Goal: Book appointment/travel/reservation

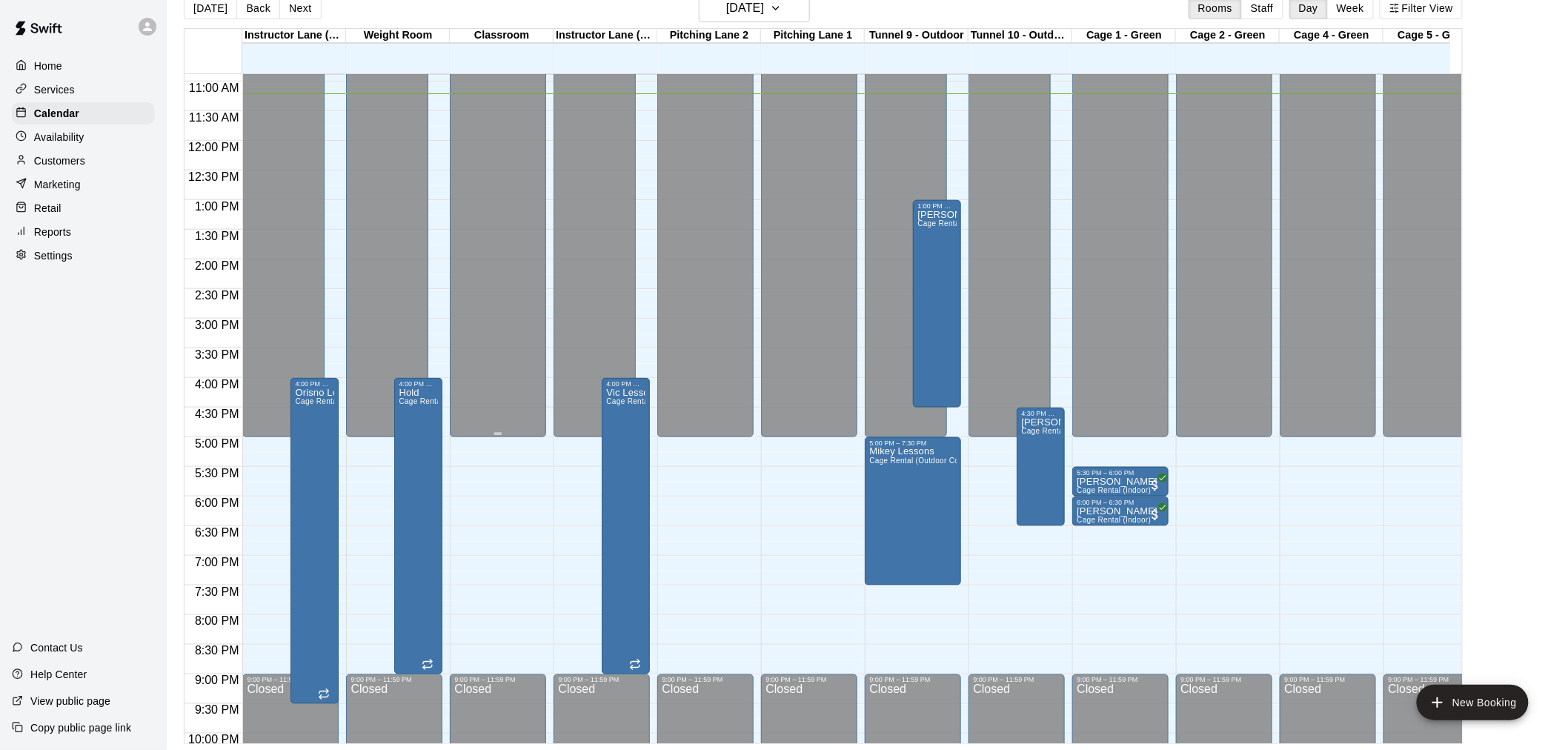
scroll to position [519, 0]
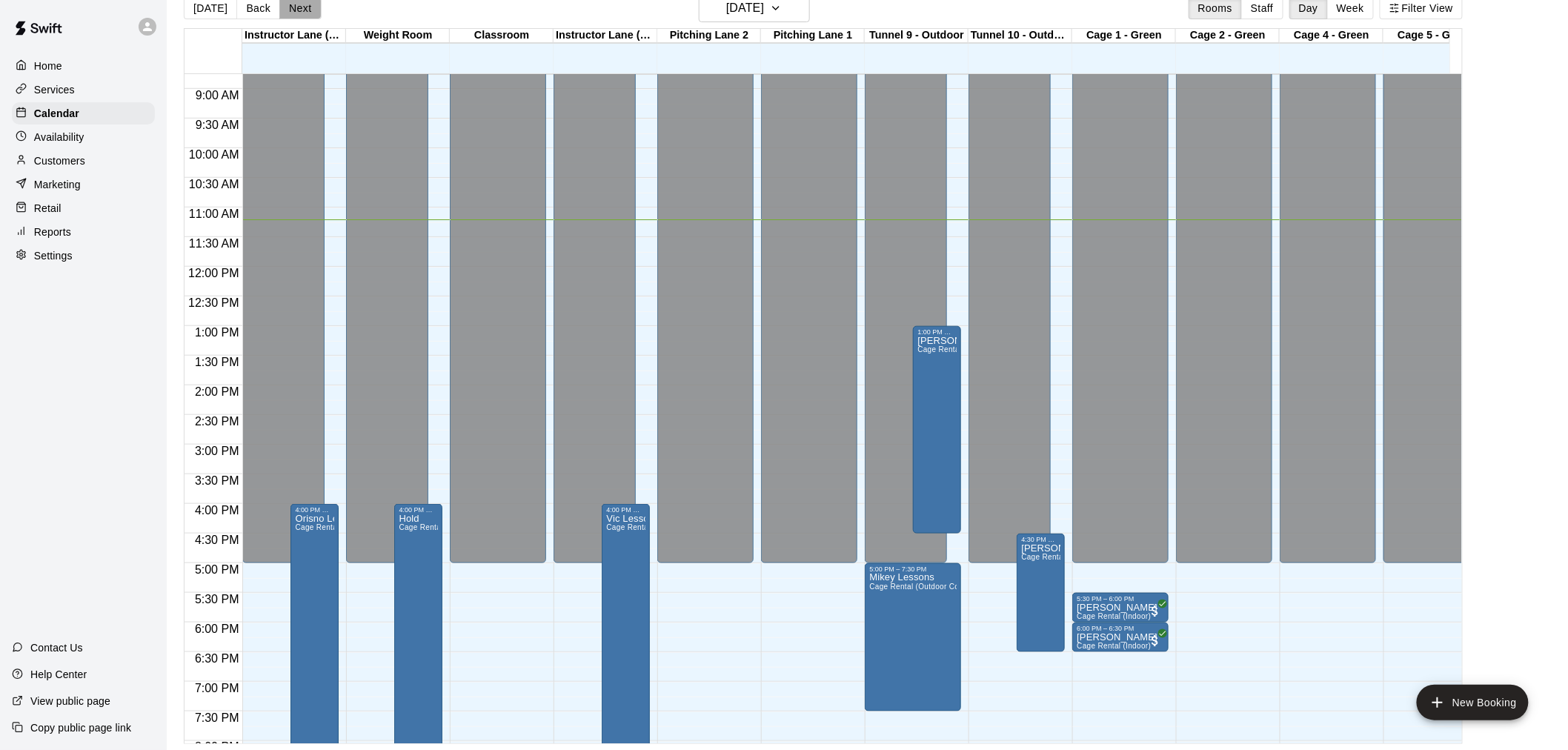
click at [293, 8] on button "Next" at bounding box center [301, 8] width 42 height 22
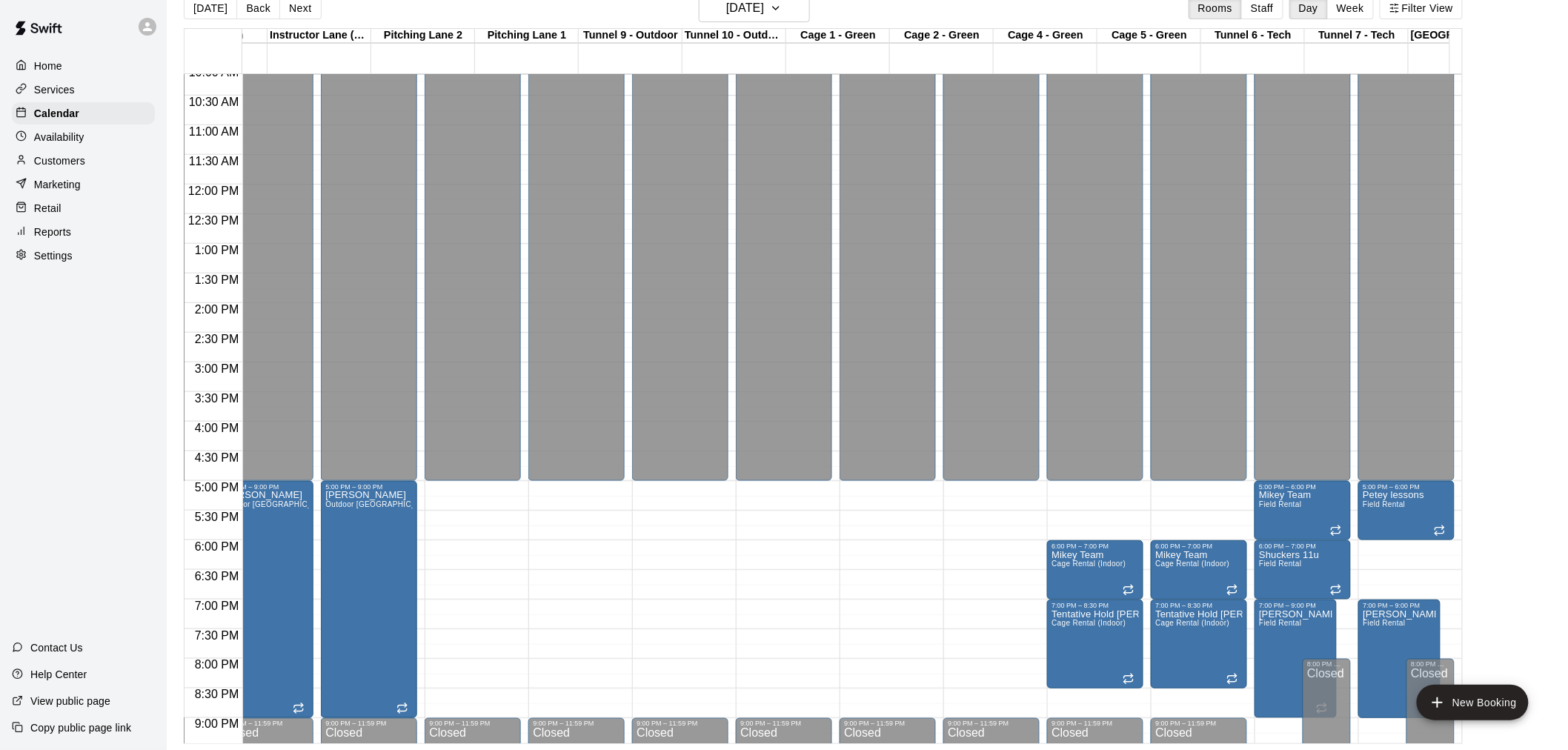
scroll to position [0, 440]
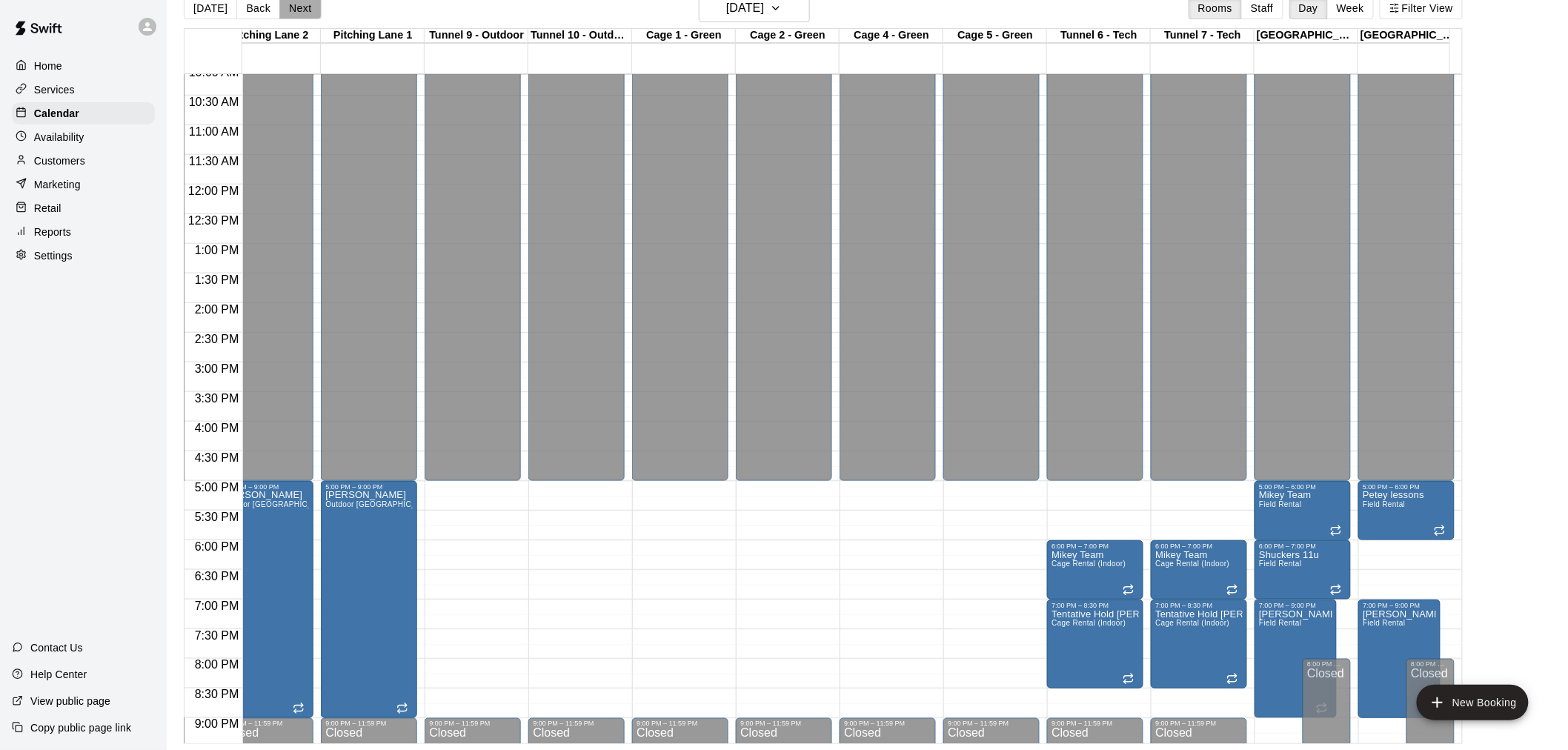
click at [293, 7] on button "Next" at bounding box center [301, 8] width 42 height 22
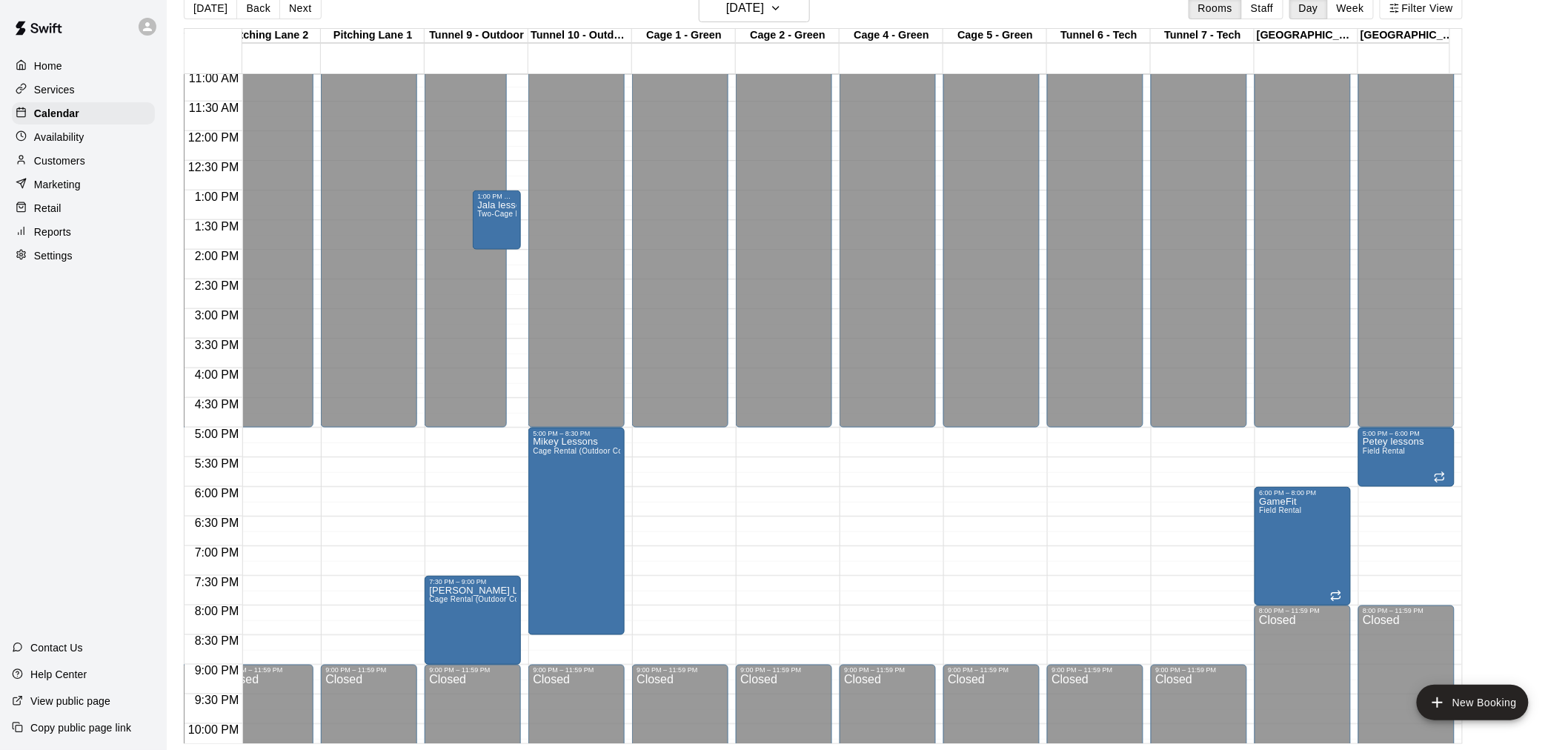
scroll to position [683, 440]
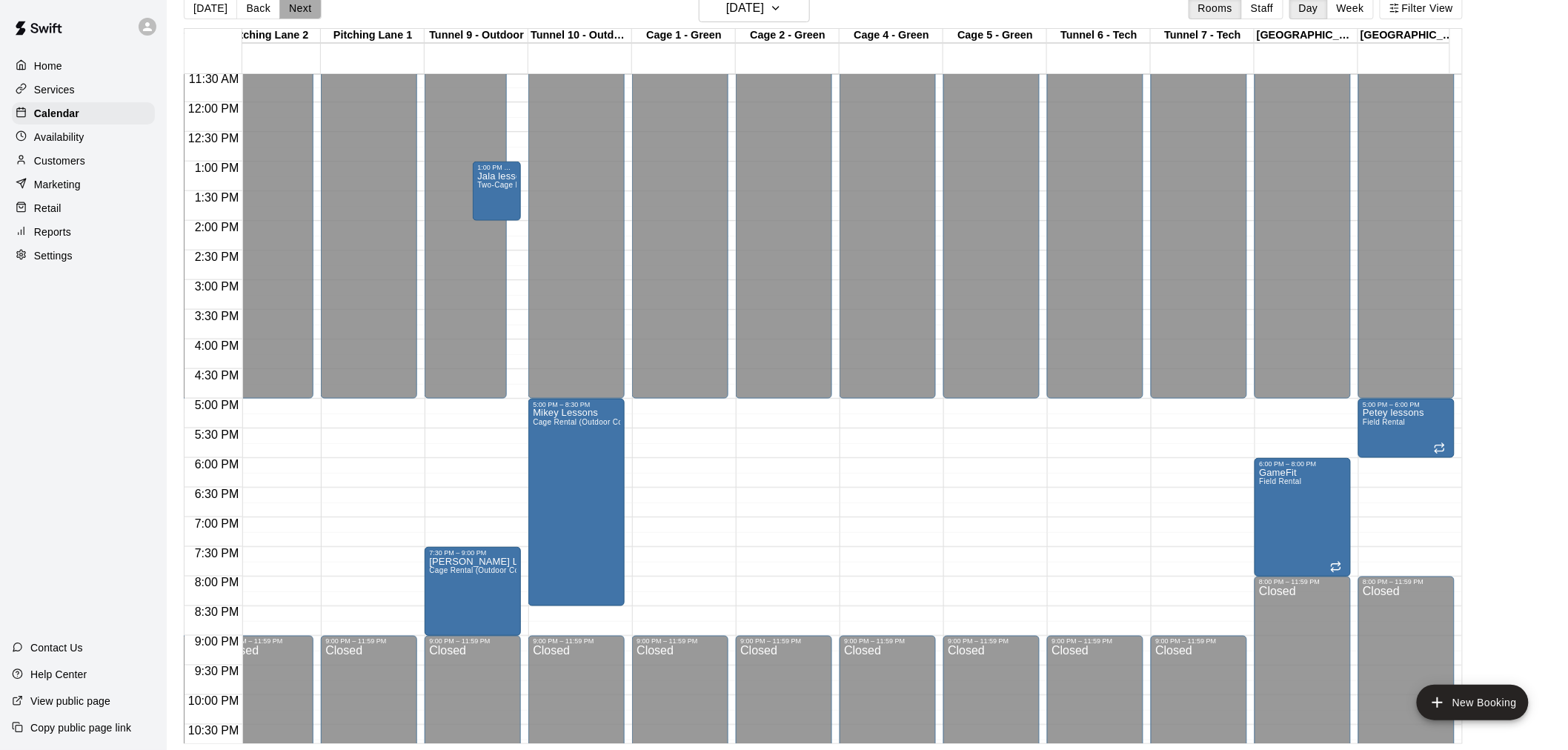
click at [285, 5] on button "Next" at bounding box center [301, 8] width 42 height 22
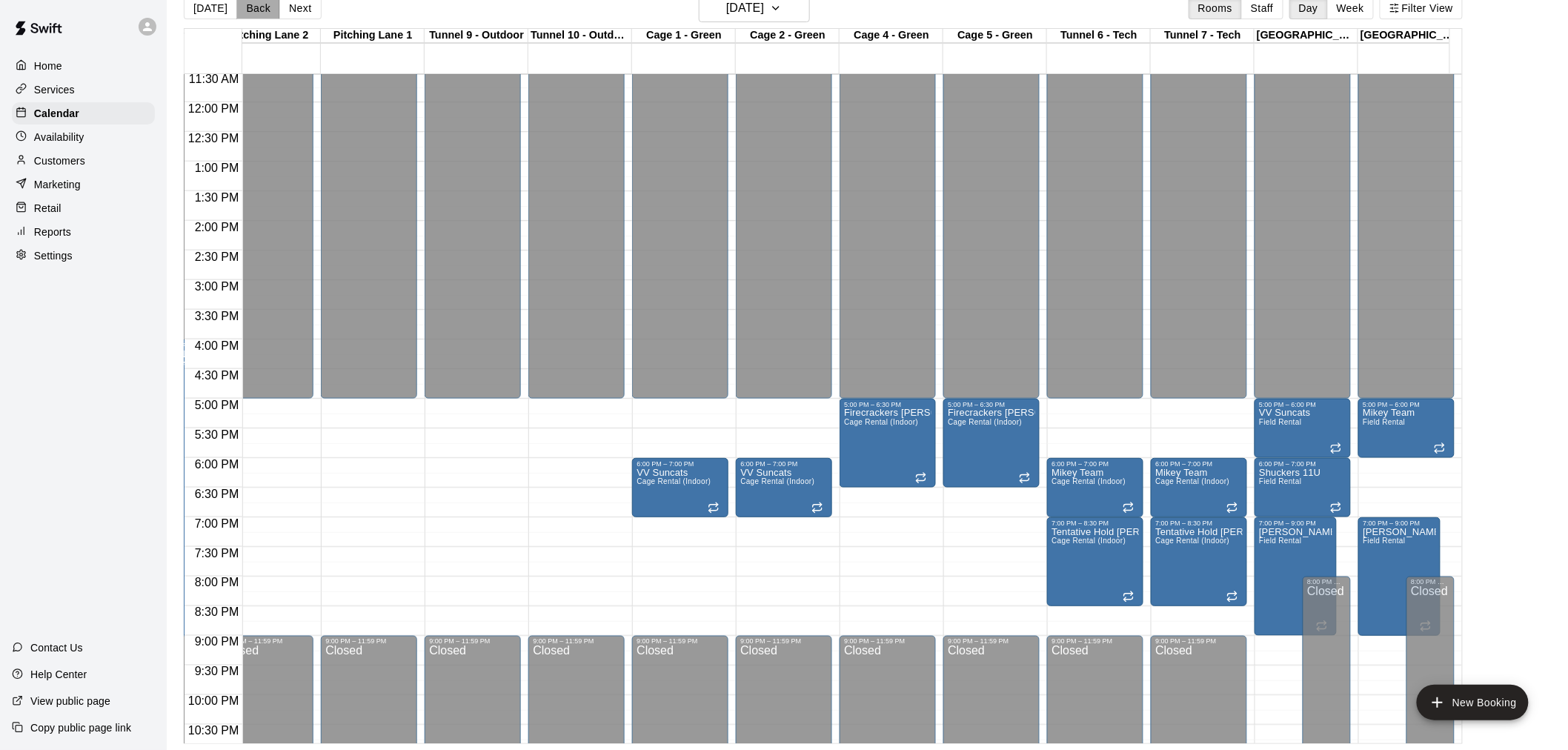
click at [248, 7] on button "Back" at bounding box center [258, 8] width 44 height 22
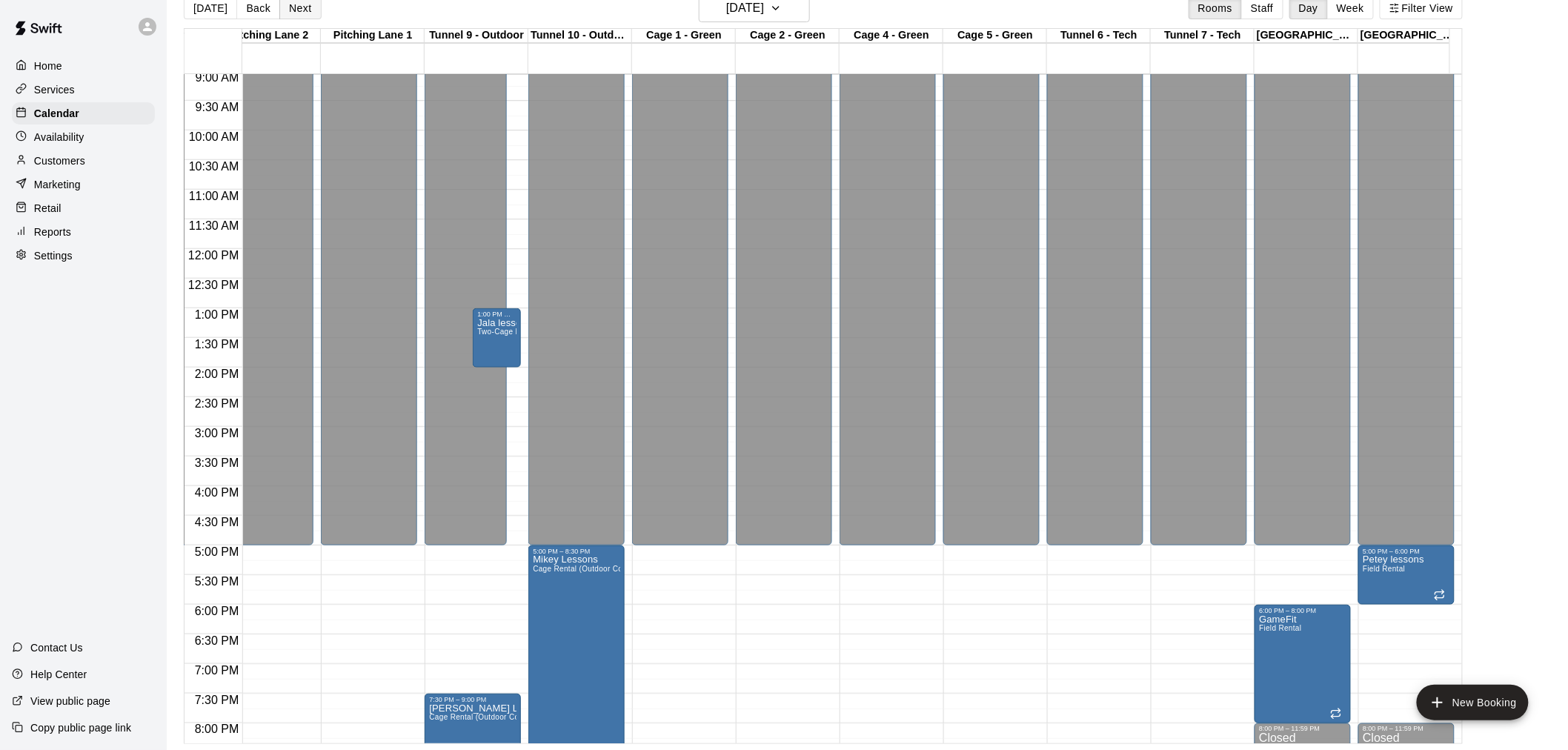
scroll to position [438, 440]
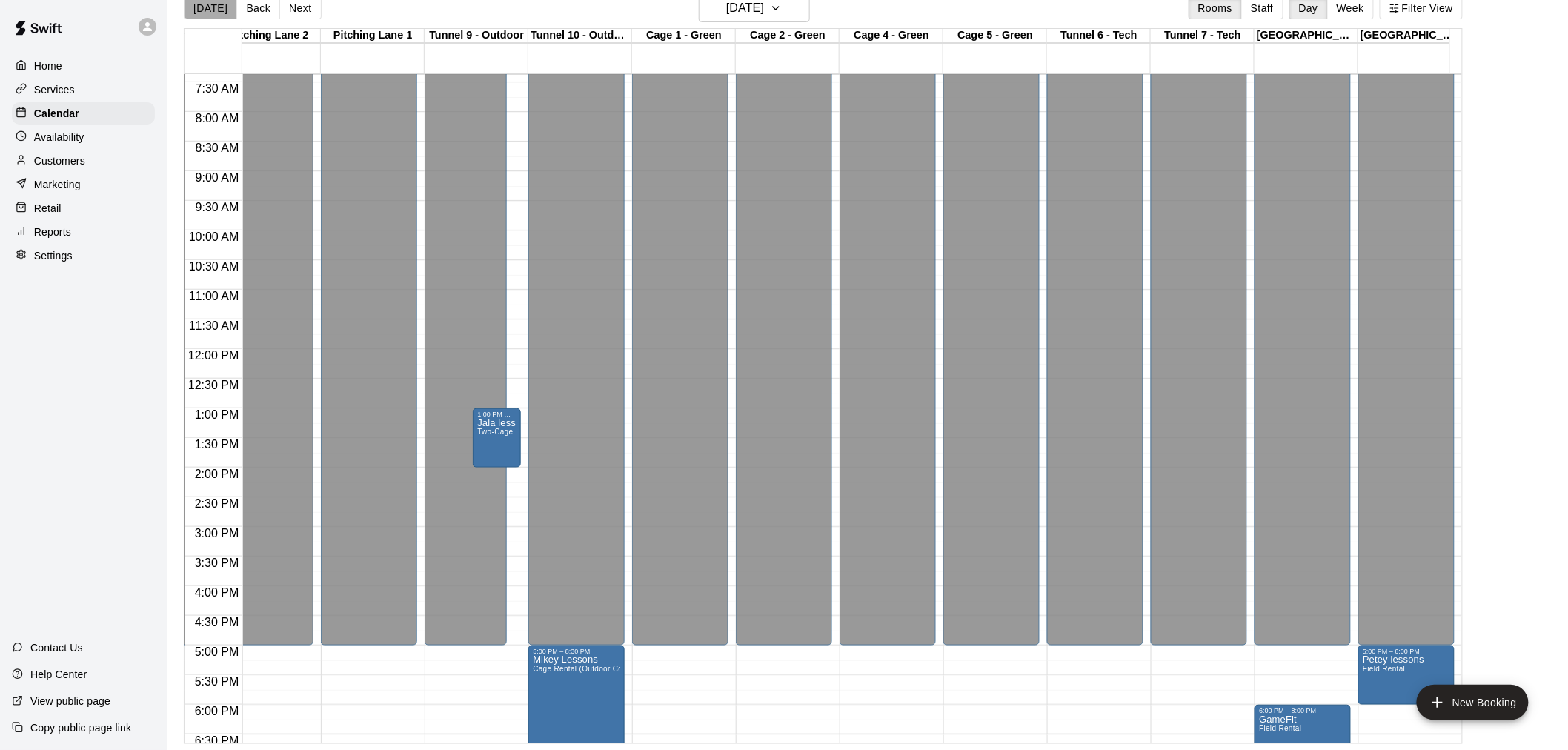
click at [210, 7] on button "[DATE]" at bounding box center [210, 8] width 54 height 22
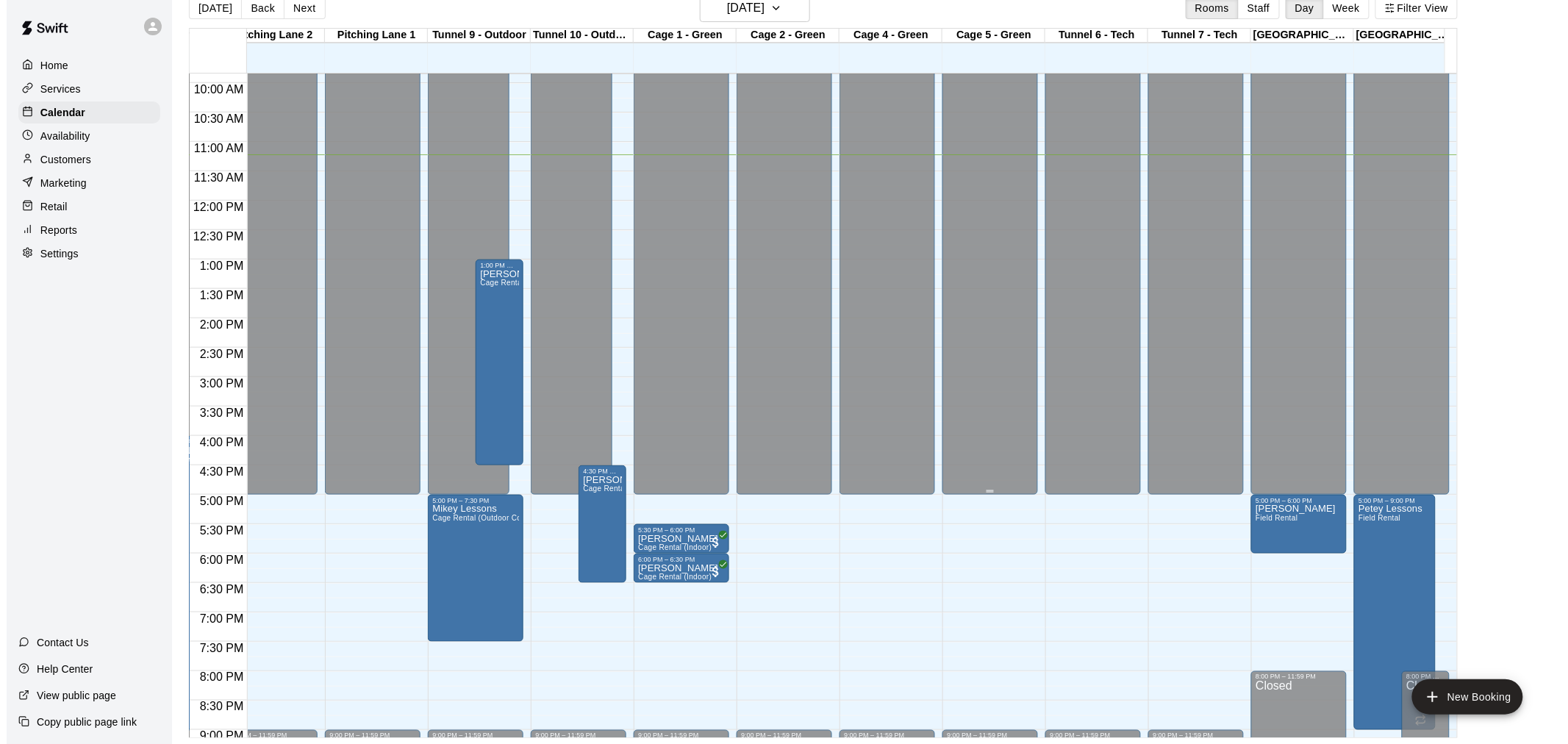
scroll to position [597, 437]
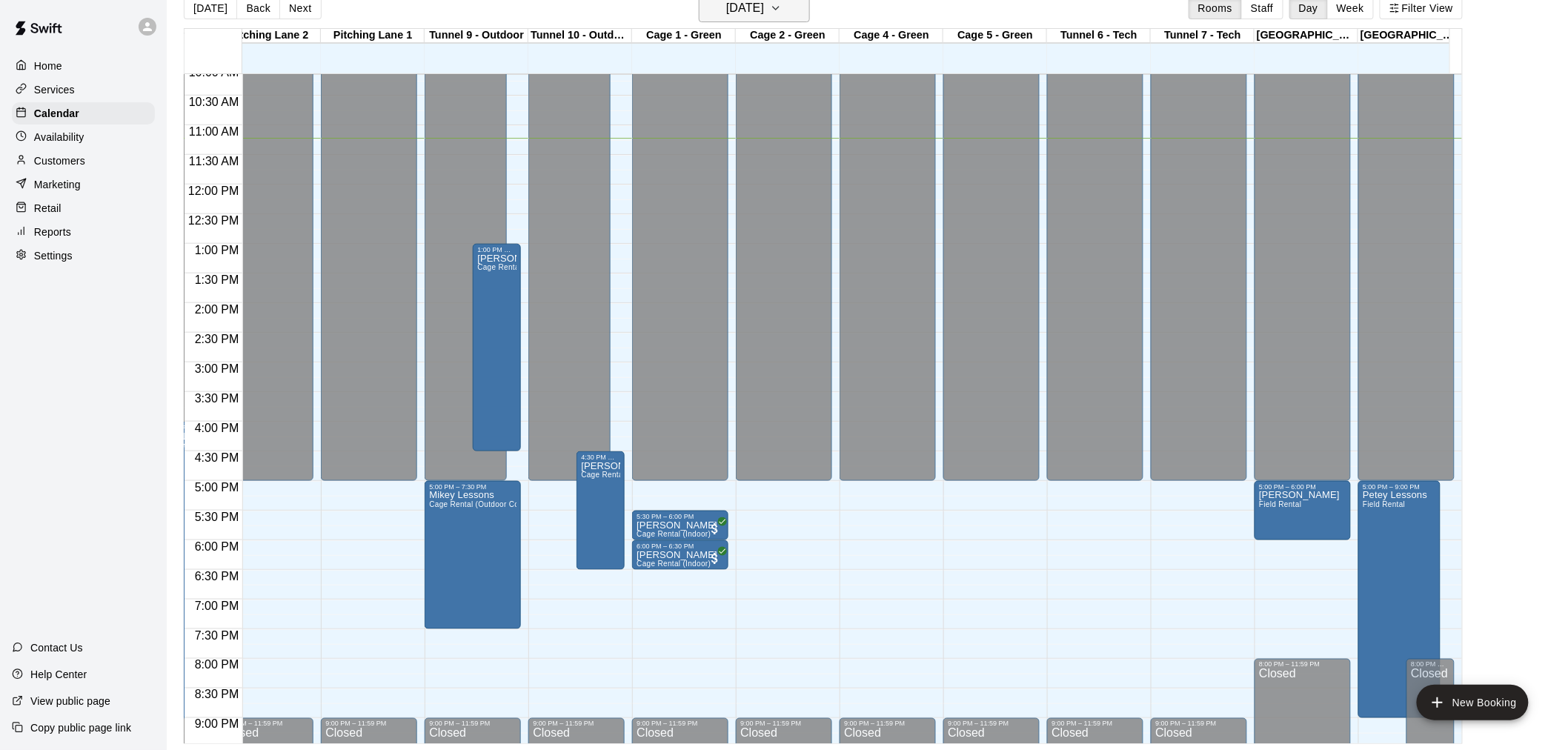
click at [754, 13] on h6 "[DATE]" at bounding box center [745, 8] width 38 height 21
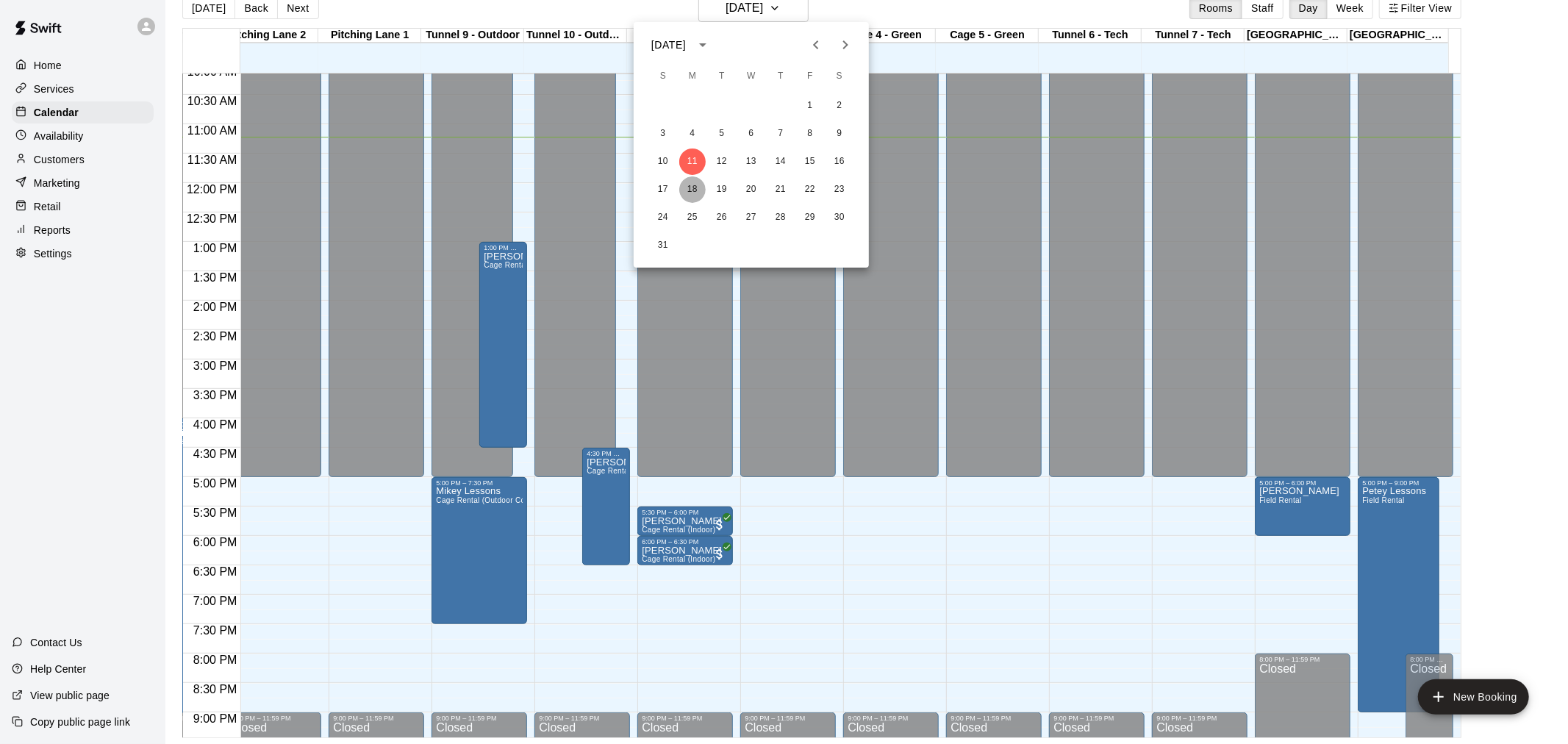
click at [693, 188] on button "18" at bounding box center [692, 189] width 26 height 26
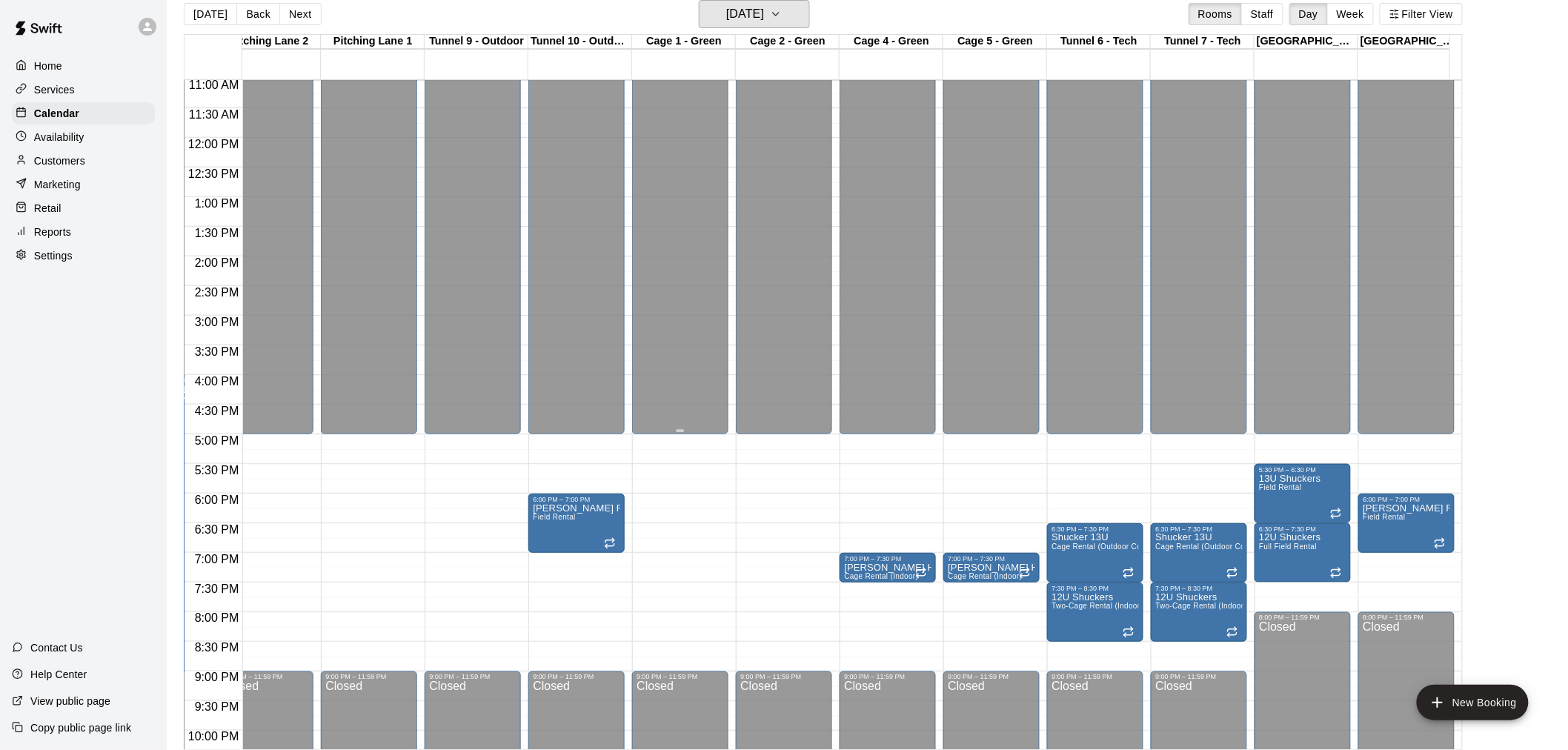
scroll to position [658, 440]
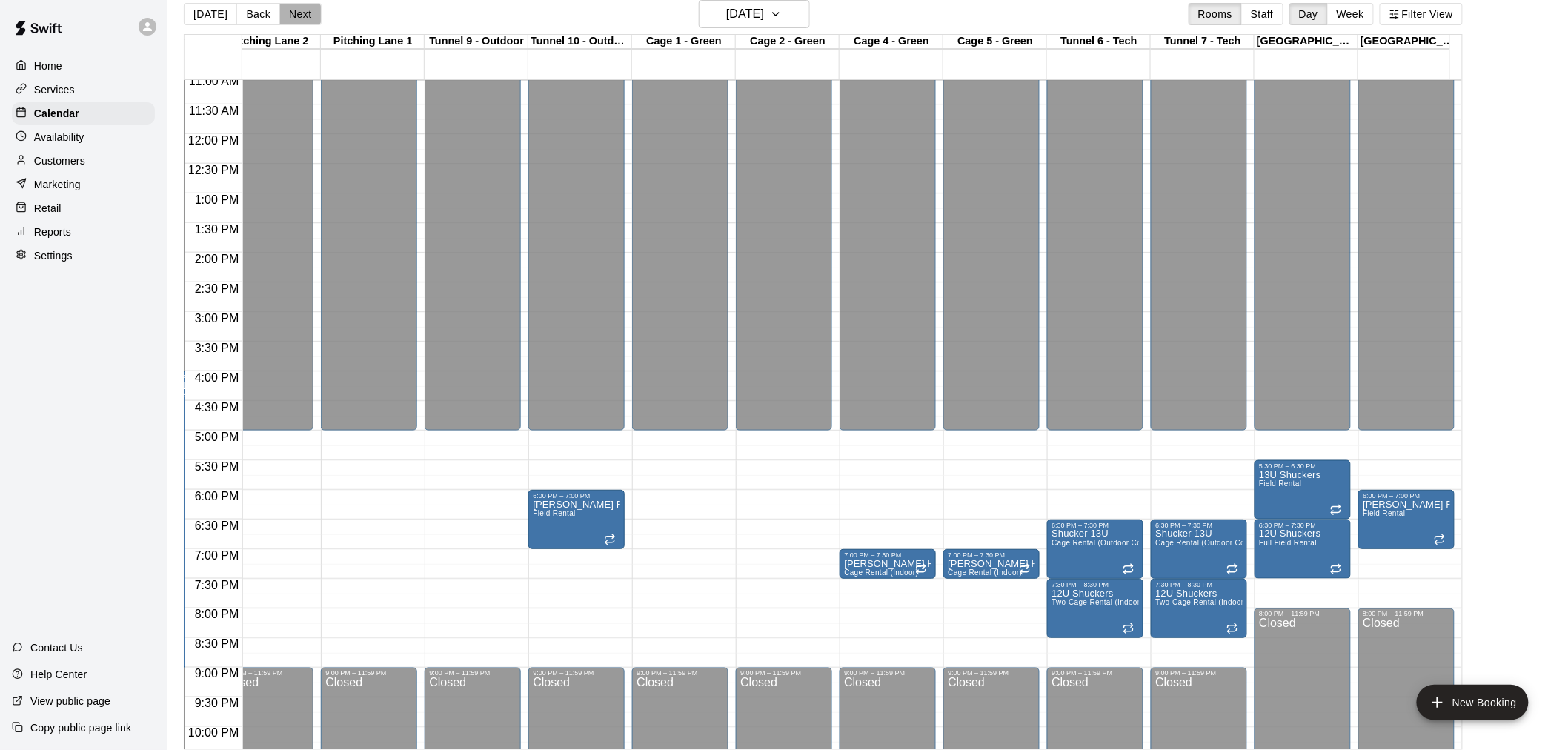
click at [289, 13] on button "Next" at bounding box center [301, 14] width 42 height 22
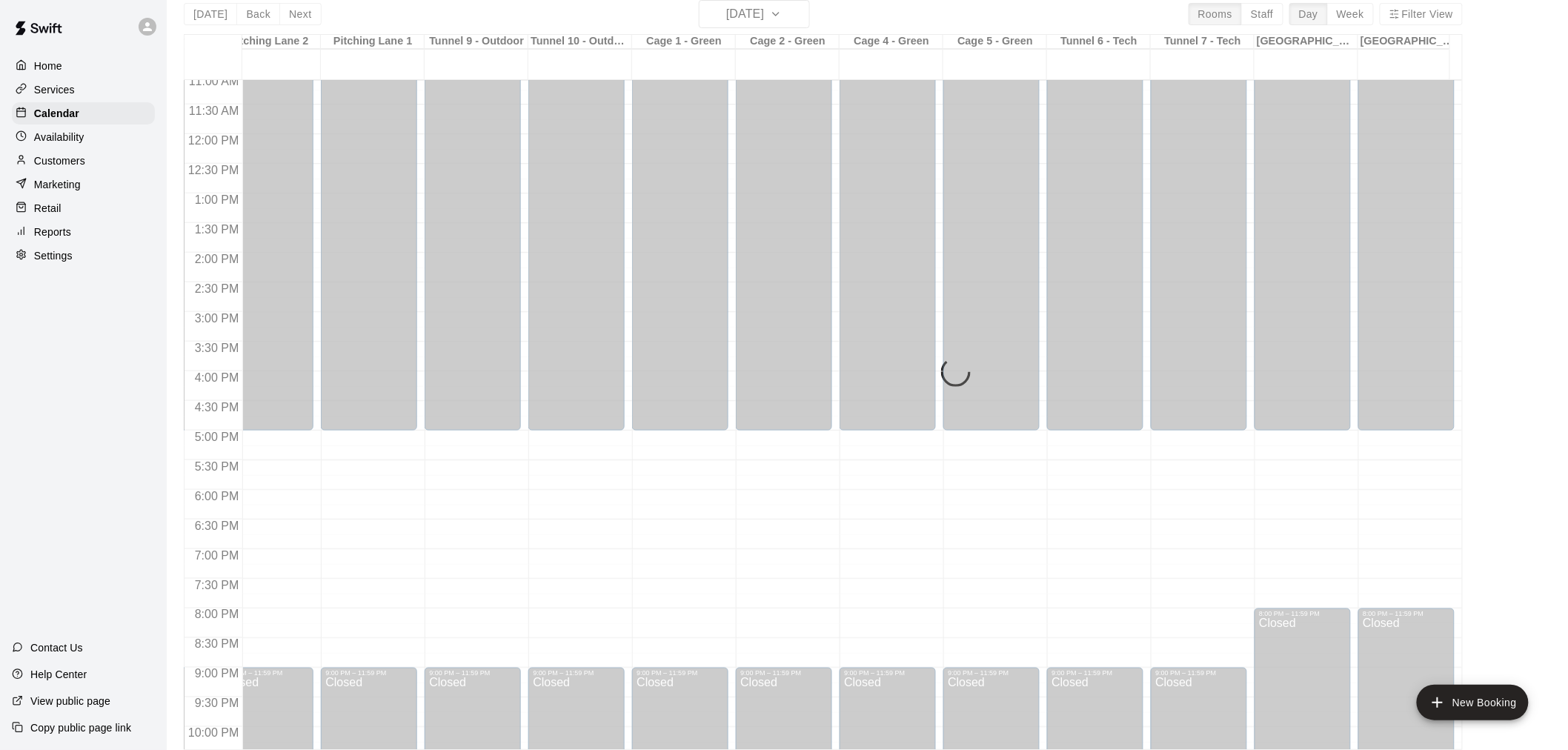
click at [290, 13] on div "[DATE] Back [DATE][DATE] Rooms Staff Day Week Filter View Instructor Lane (Cage…" at bounding box center [823, 375] width 1279 height 750
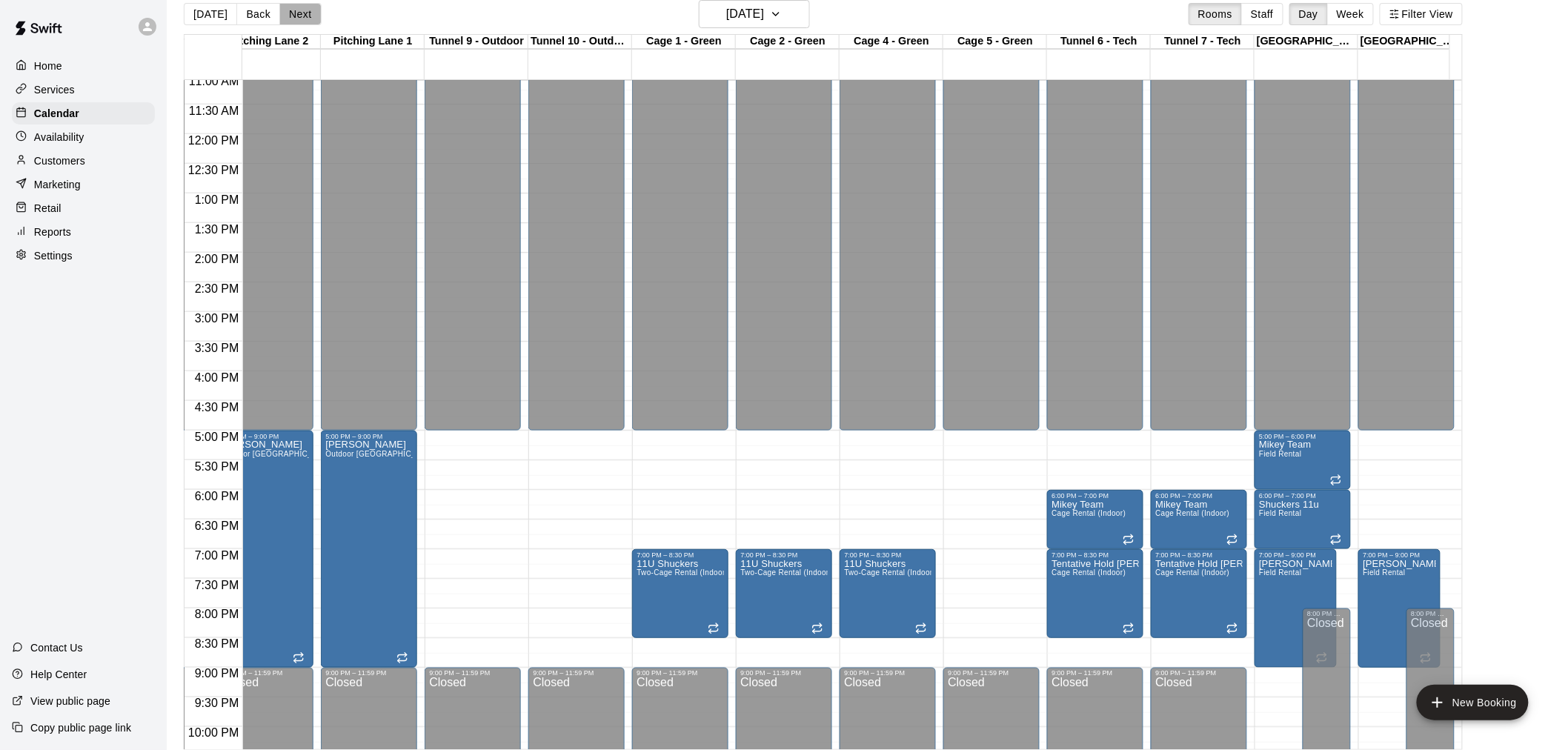
click at [290, 13] on button "Next" at bounding box center [301, 14] width 42 height 22
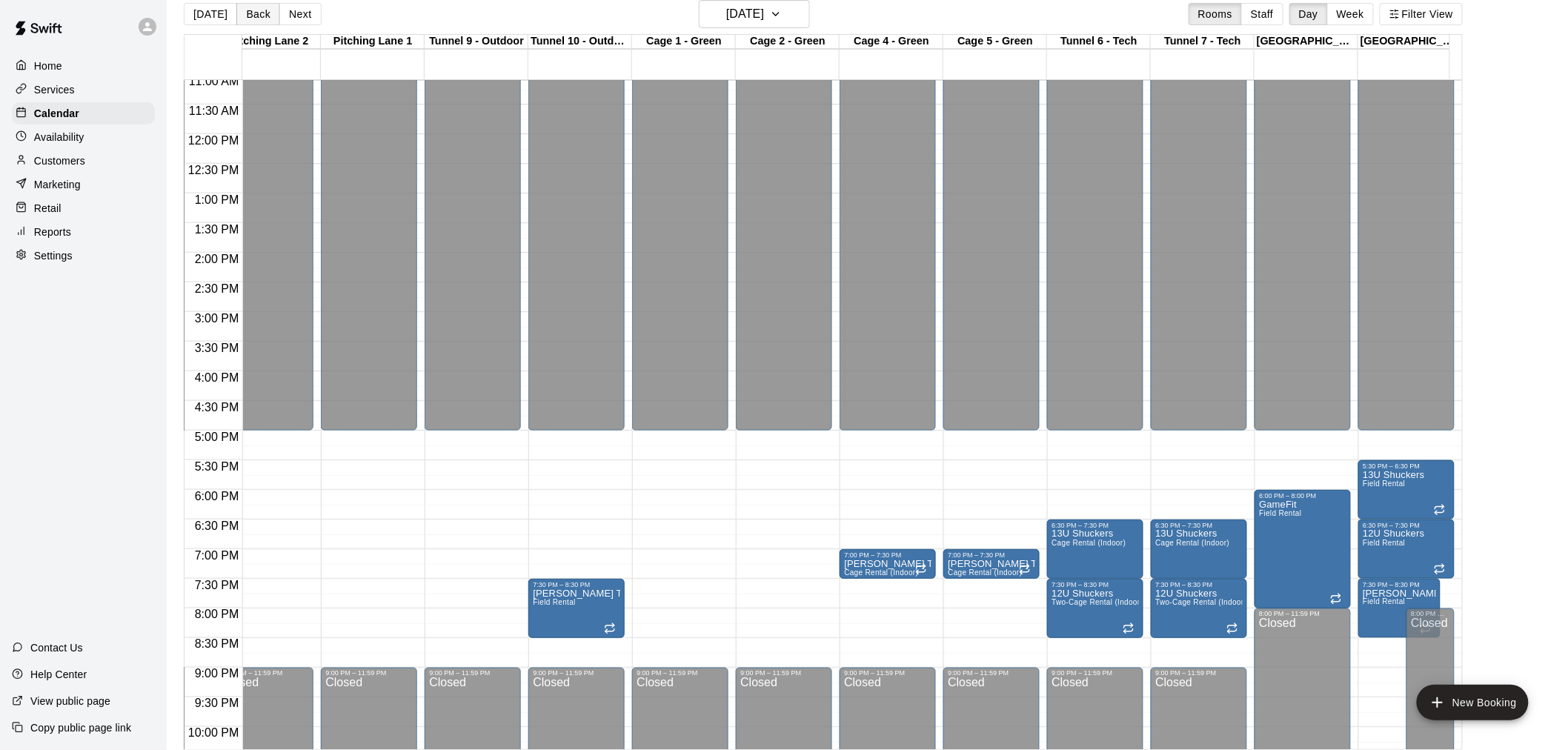
click at [251, 18] on button "Back" at bounding box center [258, 14] width 44 height 22
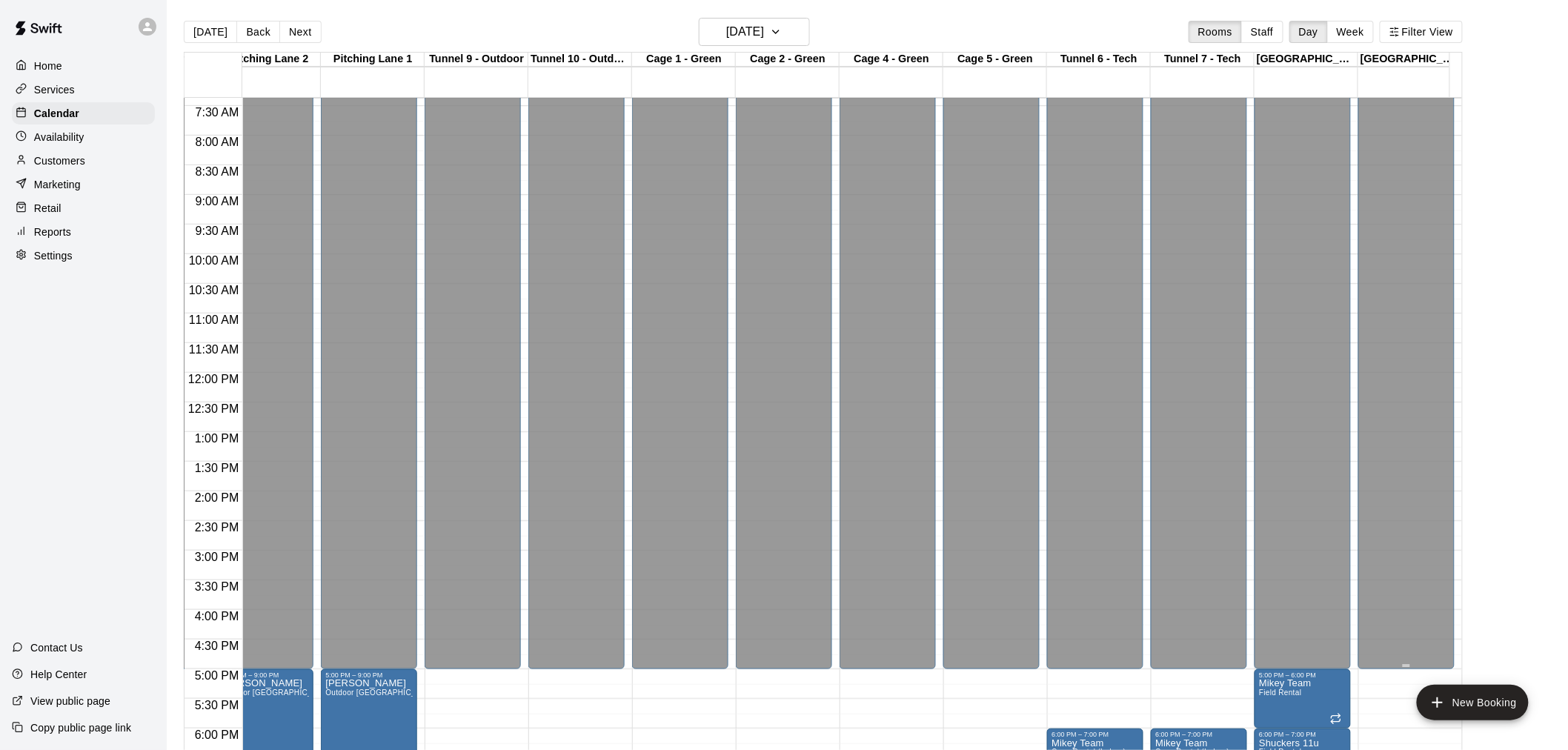
scroll to position [519, 440]
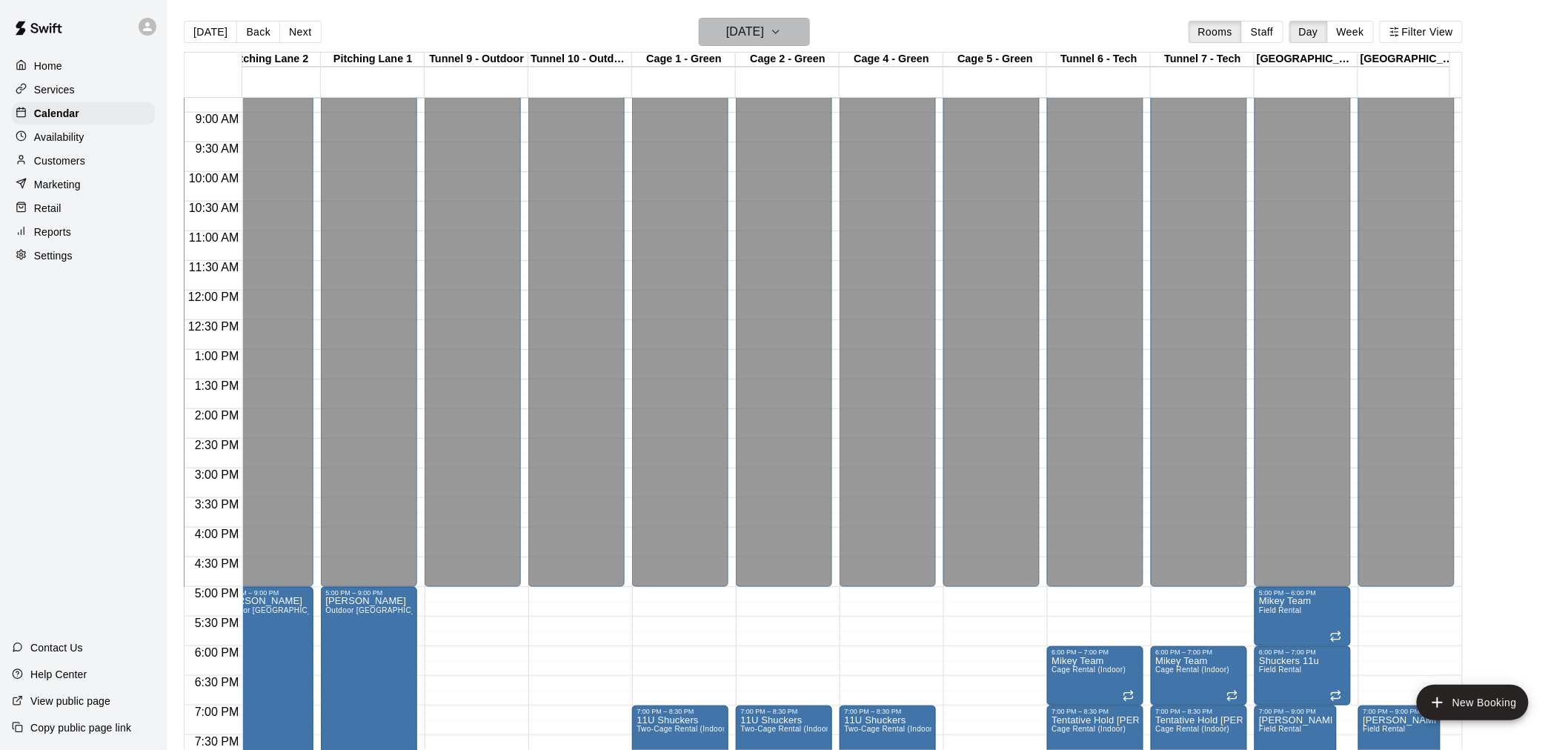
click at [782, 33] on icon "button" at bounding box center [776, 32] width 12 height 18
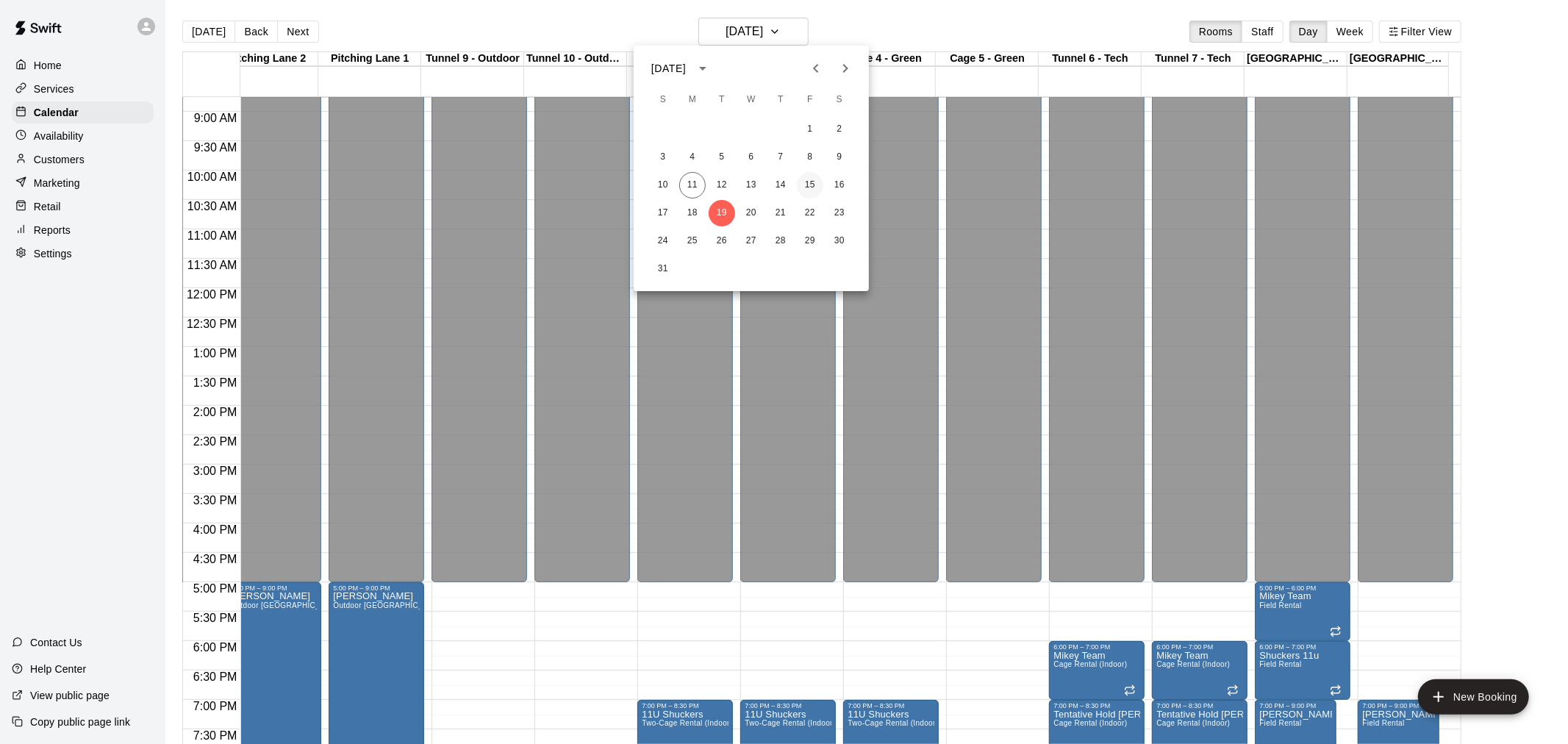
click at [813, 184] on button "15" at bounding box center [809, 184] width 26 height 26
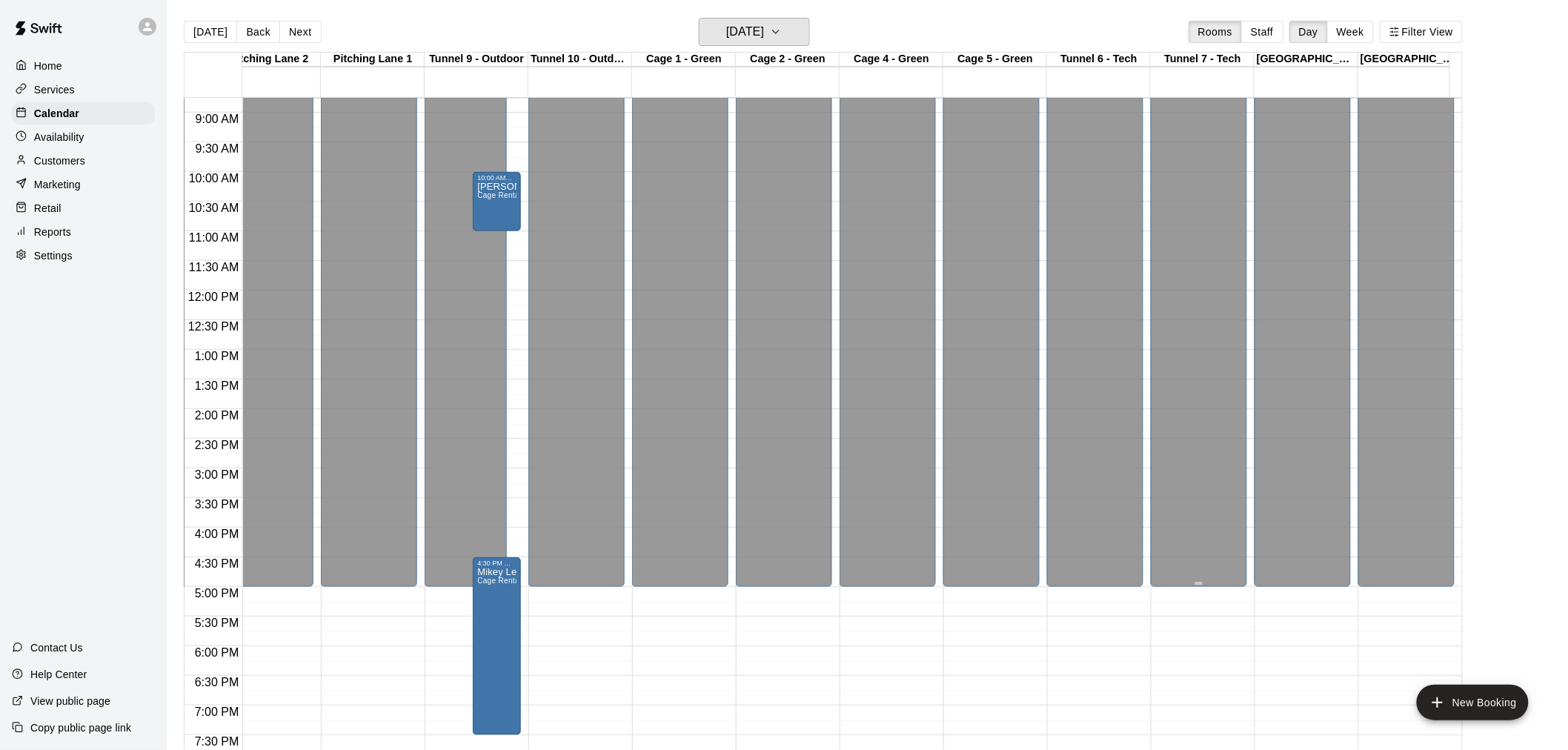
scroll to position [602, 440]
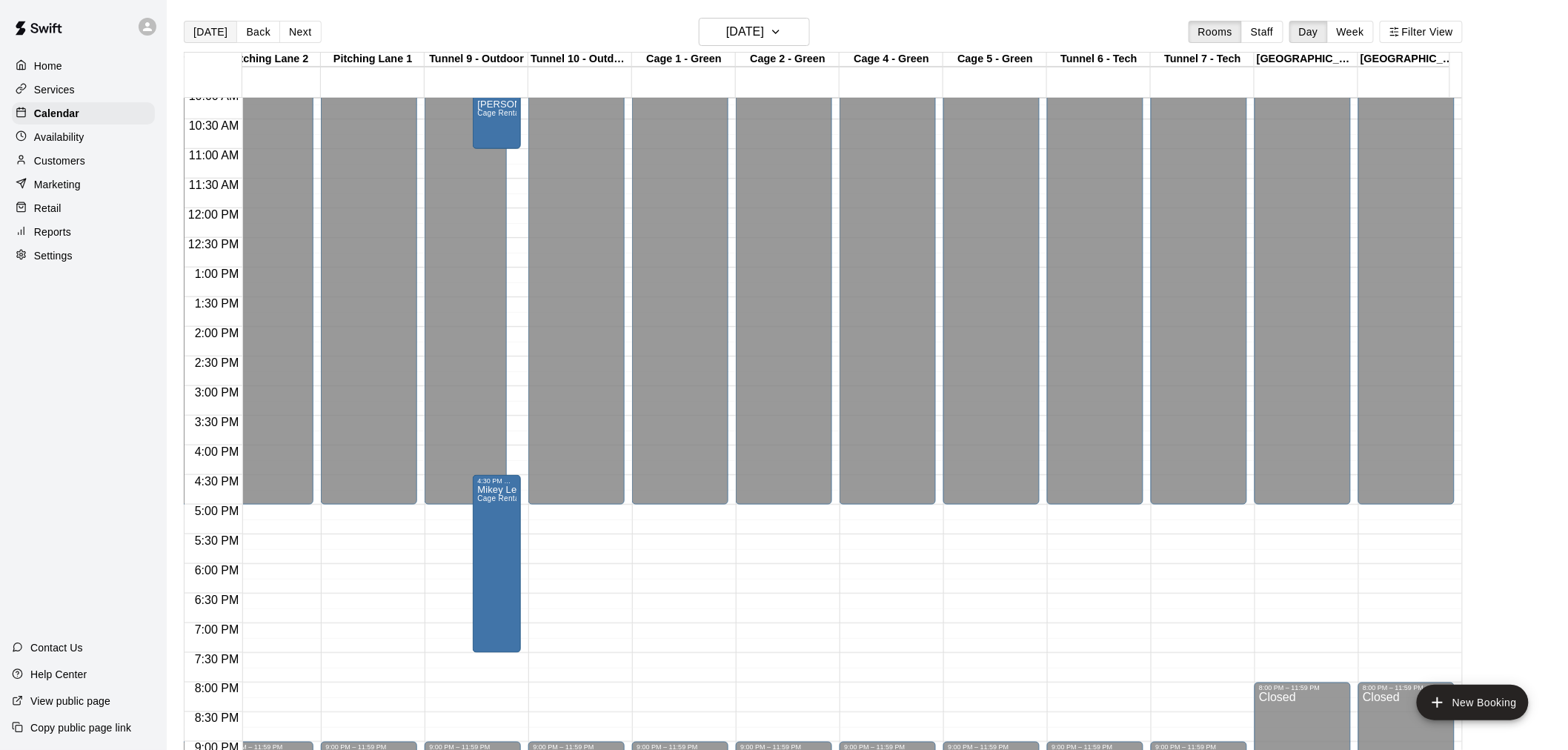
click at [196, 33] on button "[DATE]" at bounding box center [210, 32] width 54 height 22
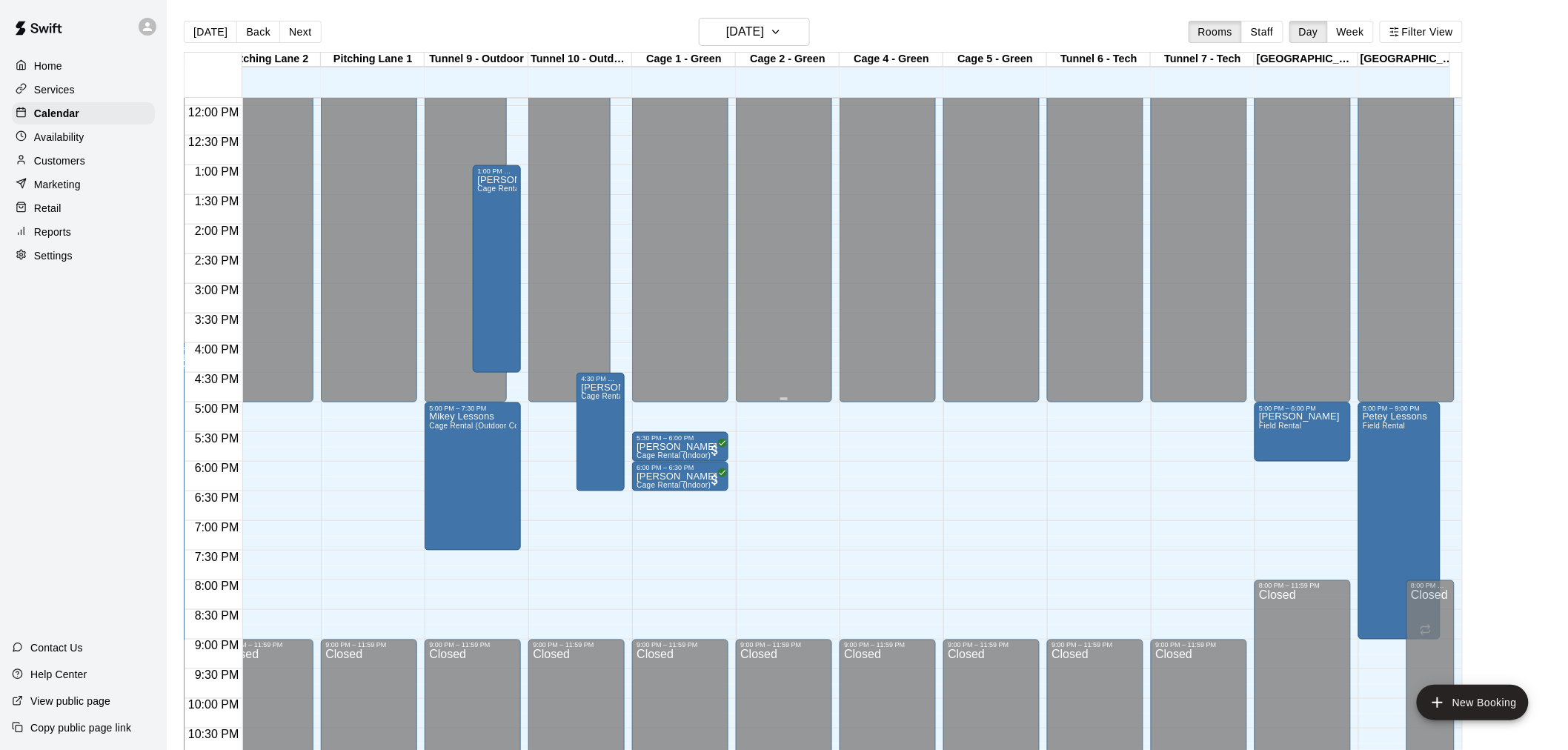
scroll to position [766, 440]
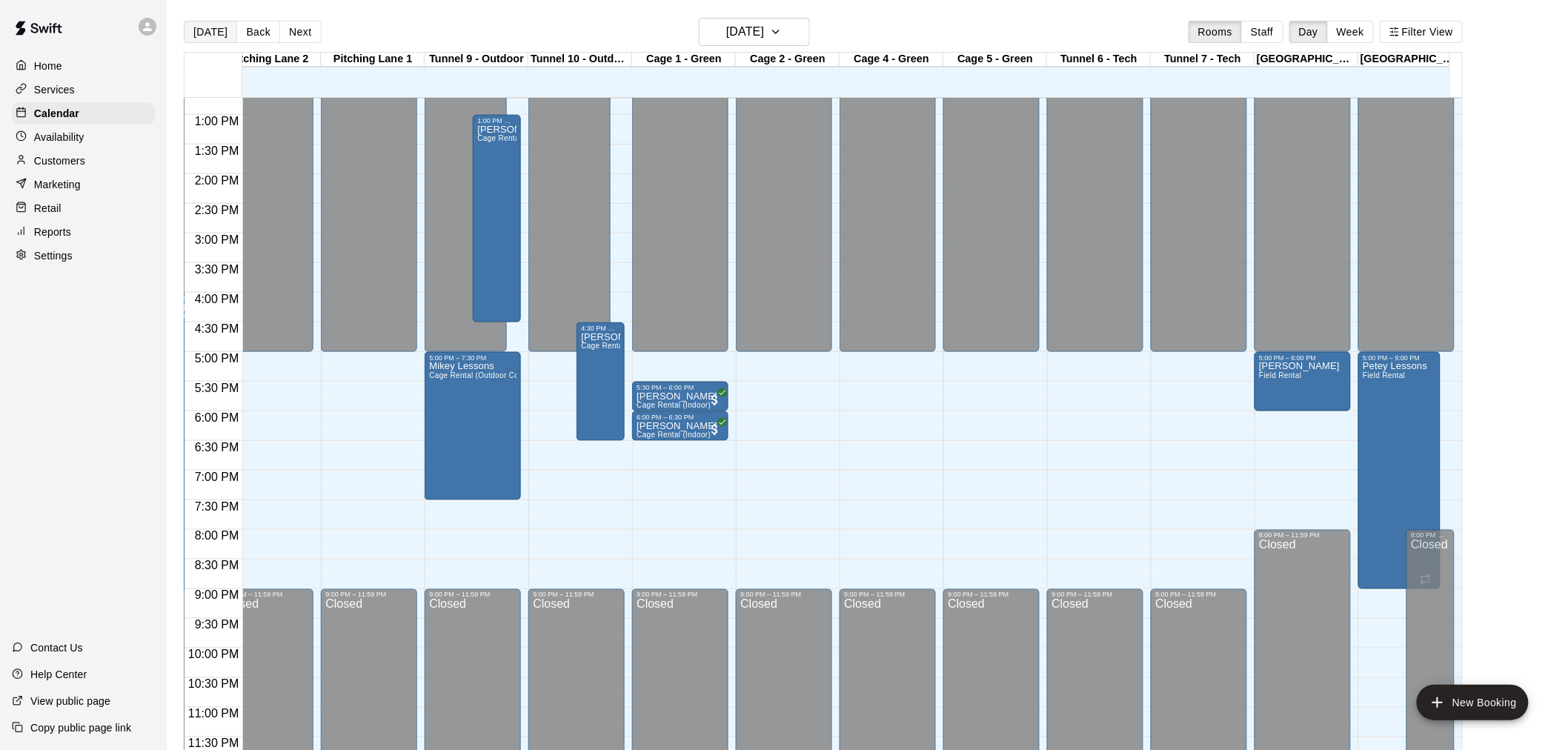
click at [209, 35] on button "[DATE]" at bounding box center [210, 32] width 54 height 22
click at [294, 34] on button "Next" at bounding box center [301, 32] width 42 height 22
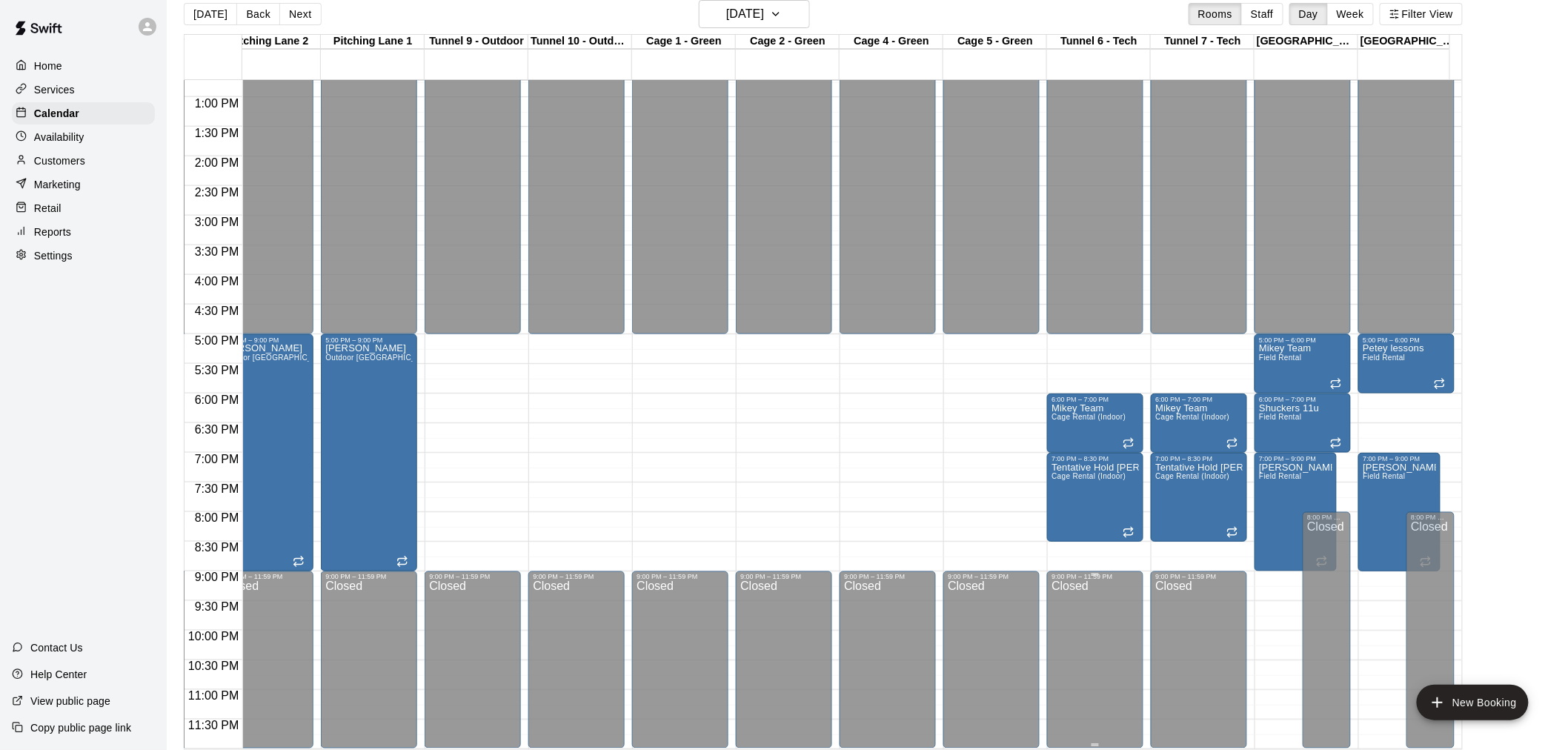
scroll to position [24, 0]
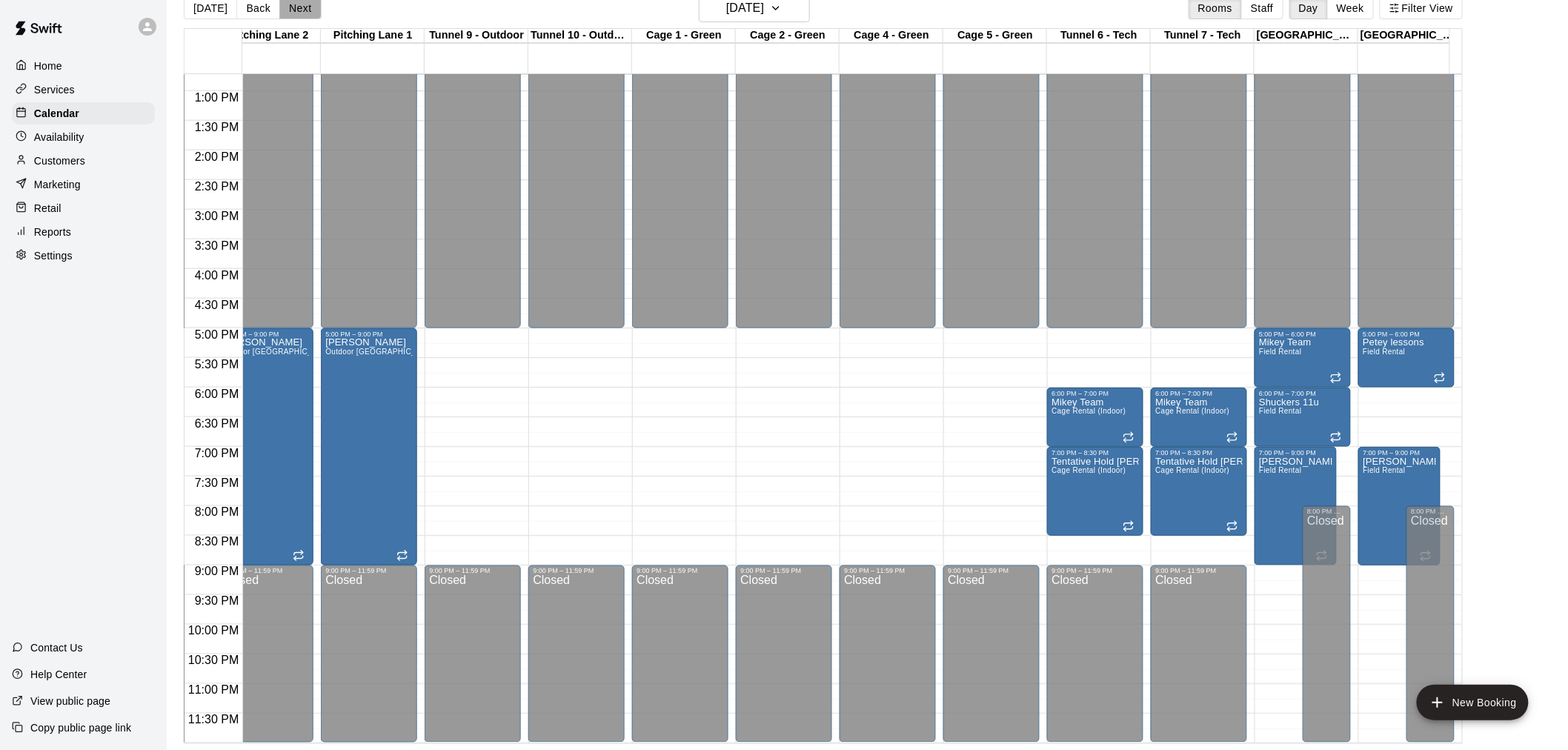
click at [308, 10] on button "Next" at bounding box center [301, 8] width 42 height 22
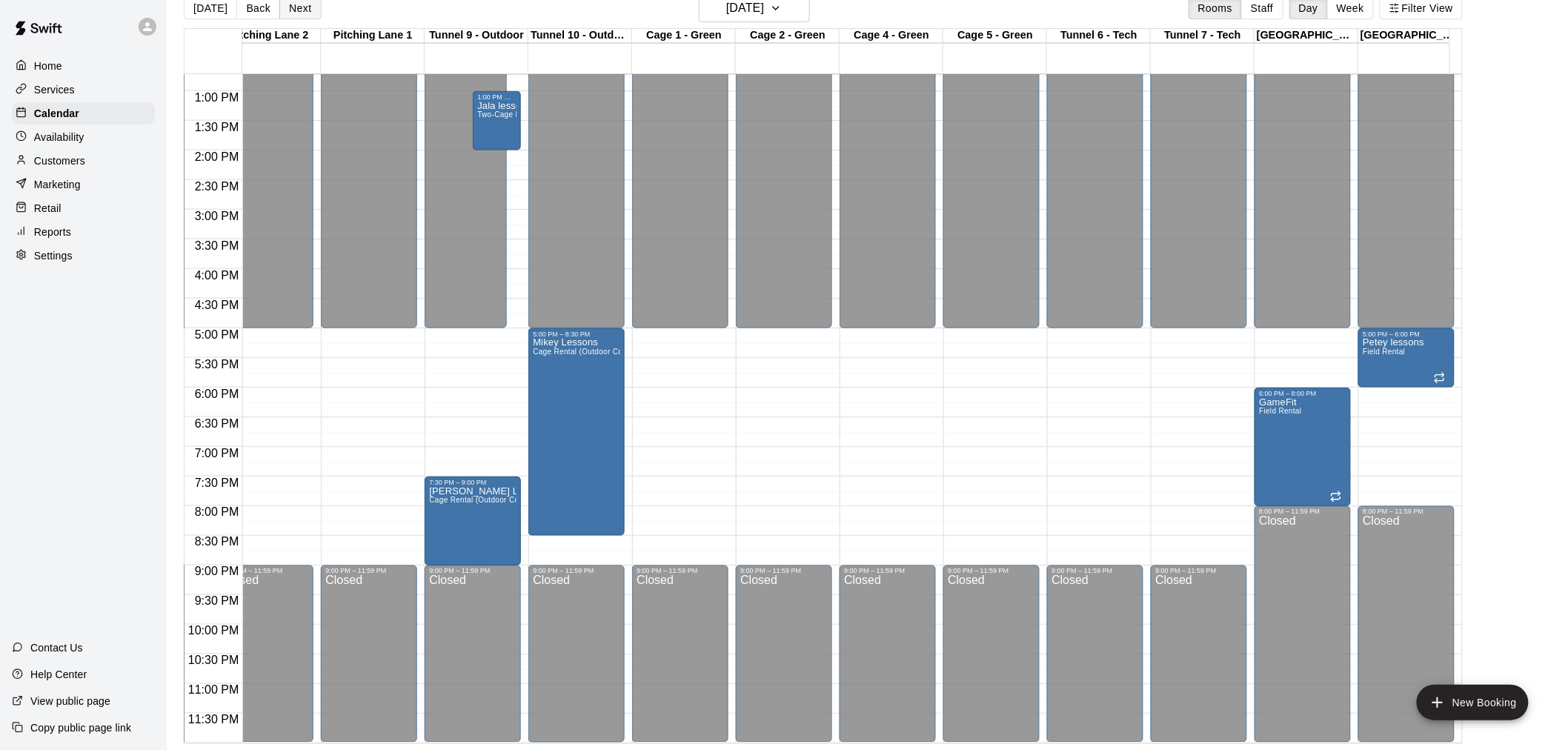
click at [302, 13] on button "Next" at bounding box center [301, 8] width 42 height 22
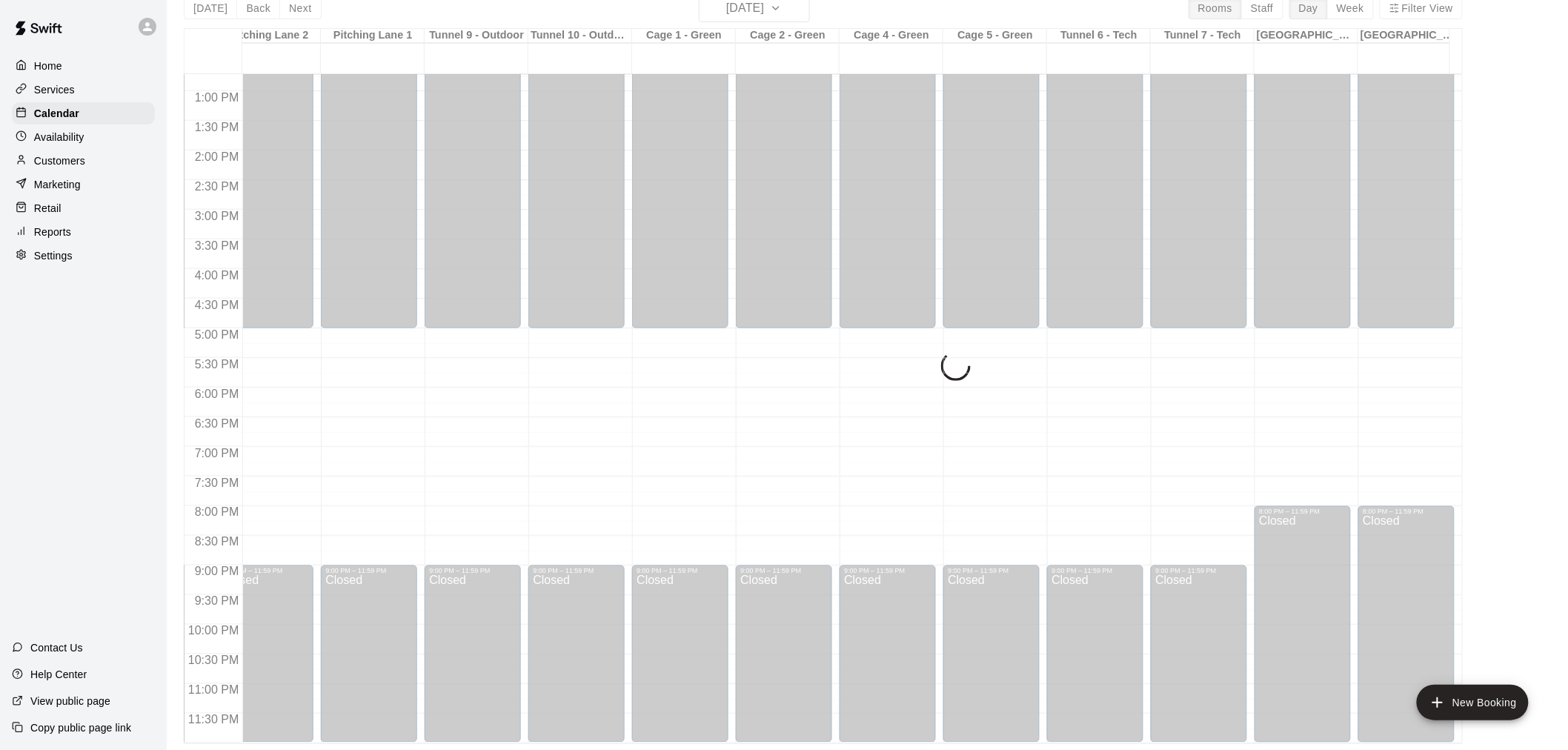
click at [304, 13] on div "[DATE] Back [DATE][DATE] Rooms Staff Day Week Filter View Instructor Lane (Cage…" at bounding box center [823, 369] width 1279 height 750
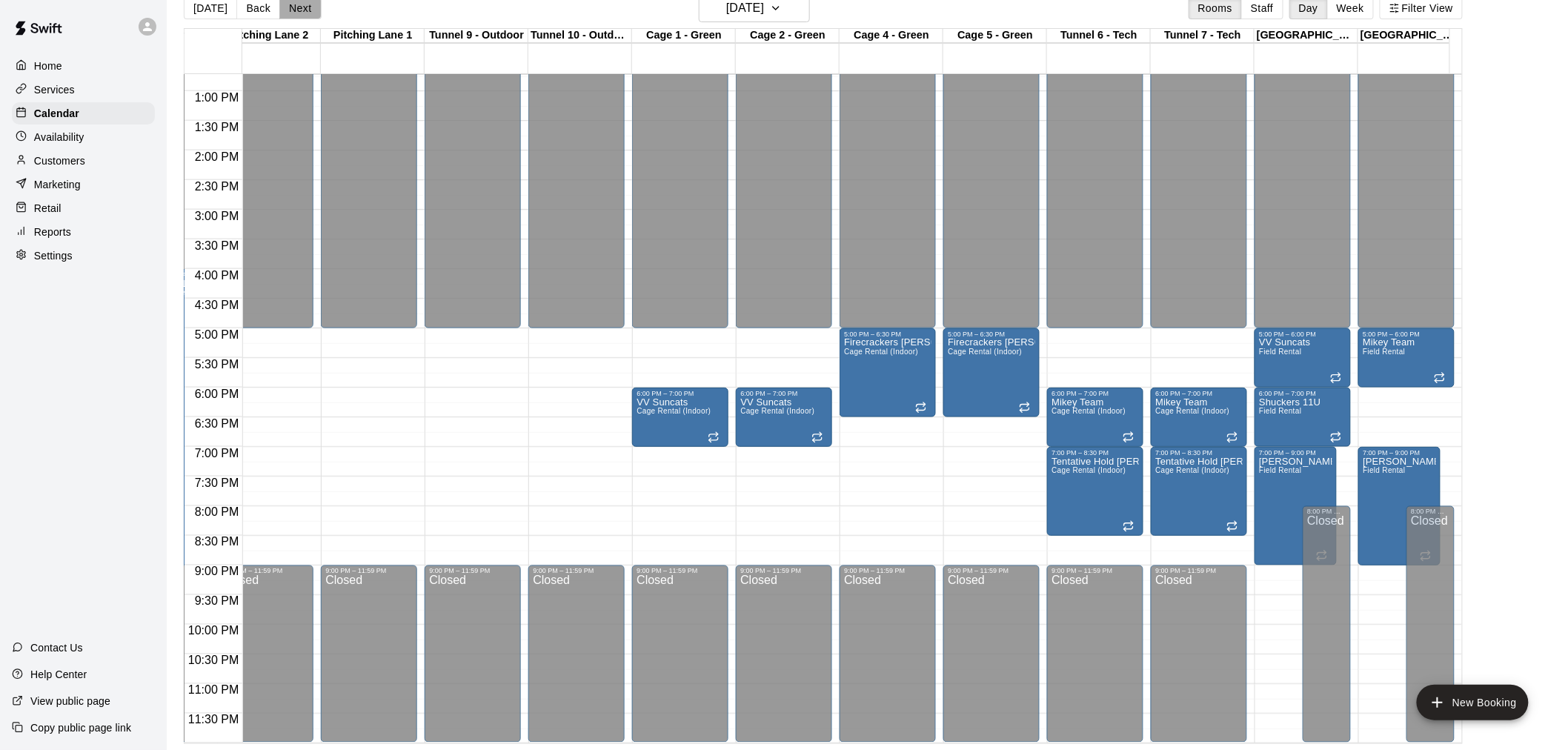
click at [305, 11] on button "Next" at bounding box center [301, 8] width 42 height 22
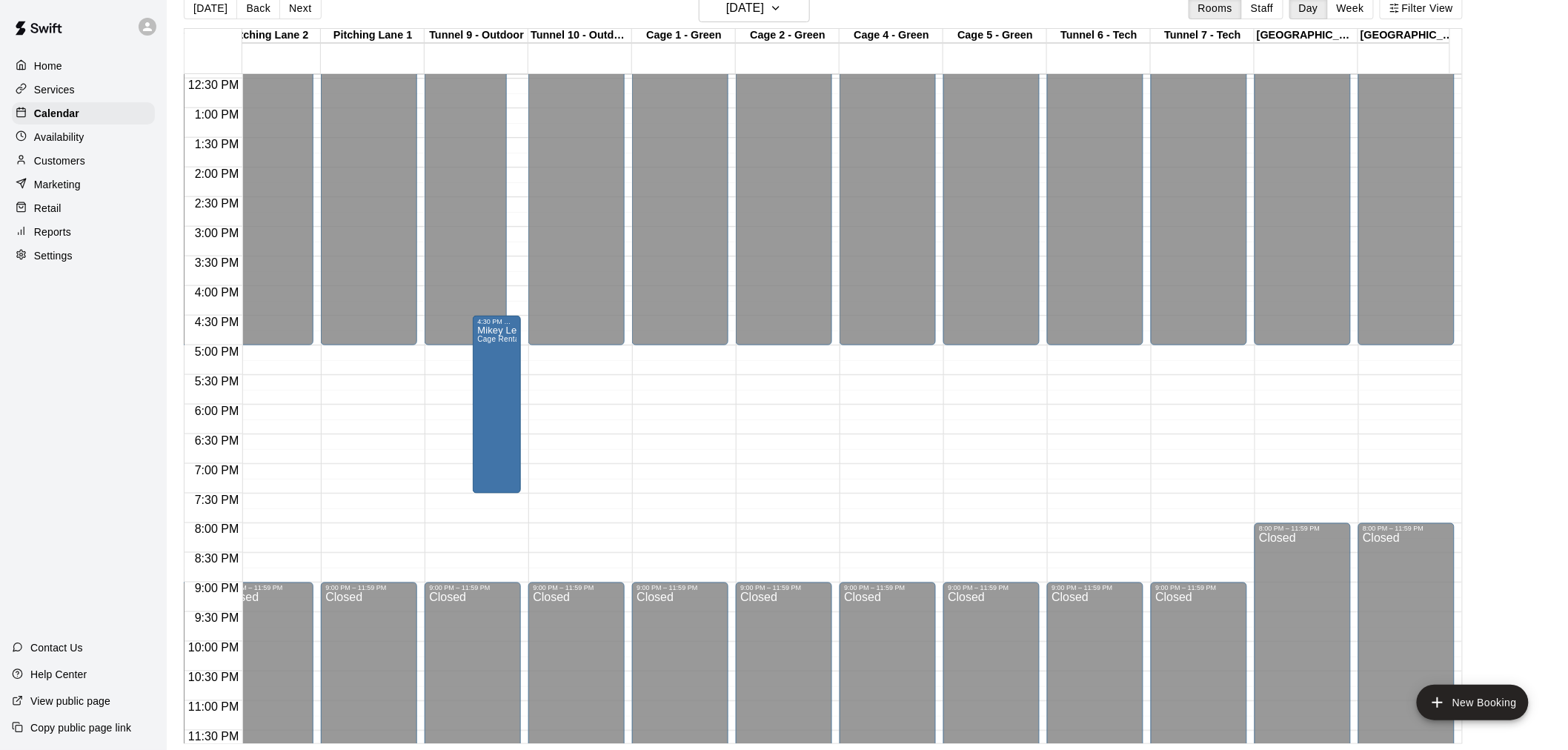
scroll to position [766, 440]
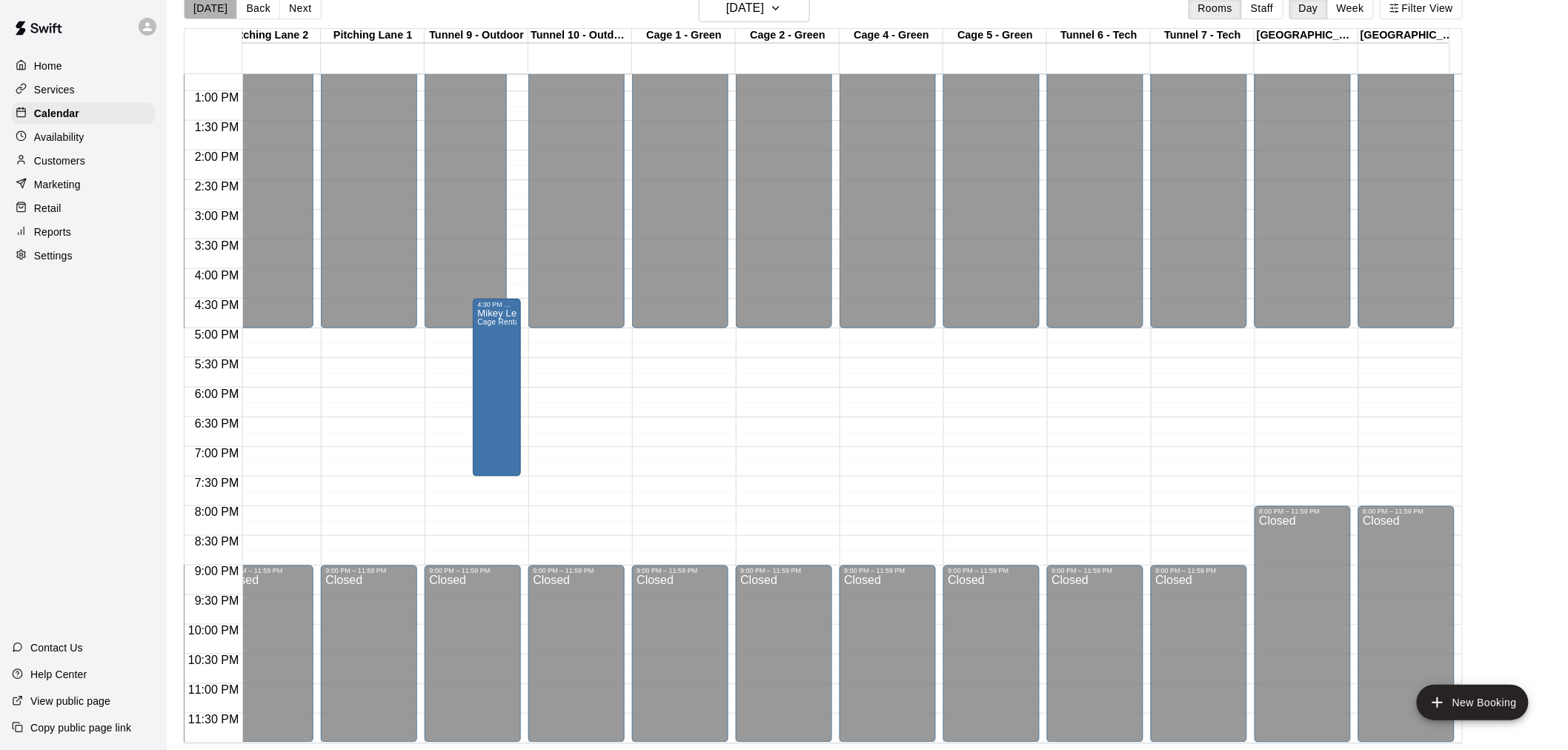
click at [213, 15] on button "[DATE]" at bounding box center [210, 8] width 54 height 22
